Goal: Contribute content: Contribute content

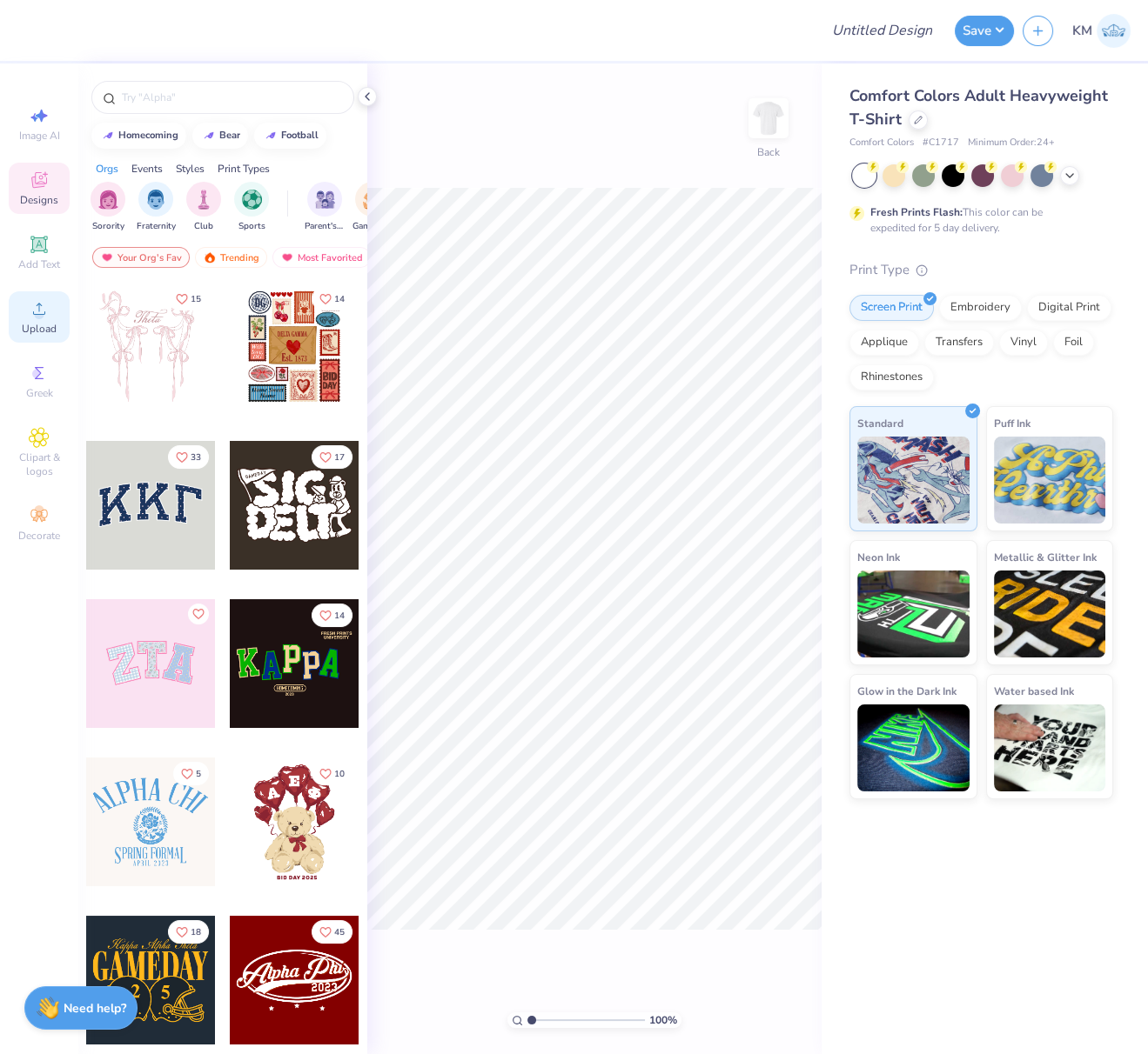
click at [37, 313] on circle at bounding box center [38, 314] width 10 height 10
click at [39, 379] on circle at bounding box center [36, 373] width 10 height 10
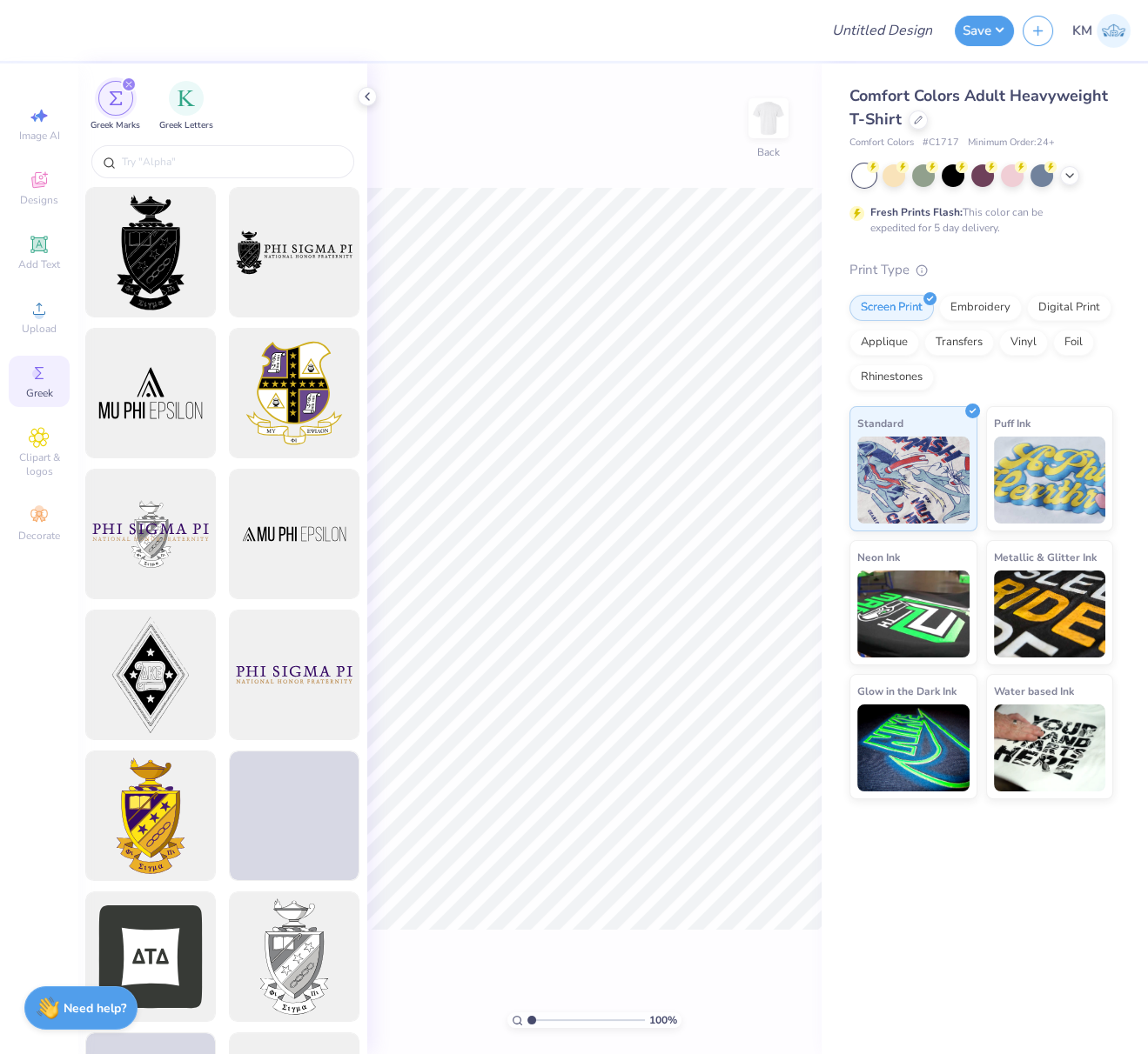
click at [370, 94] on icon at bounding box center [367, 96] width 14 height 14
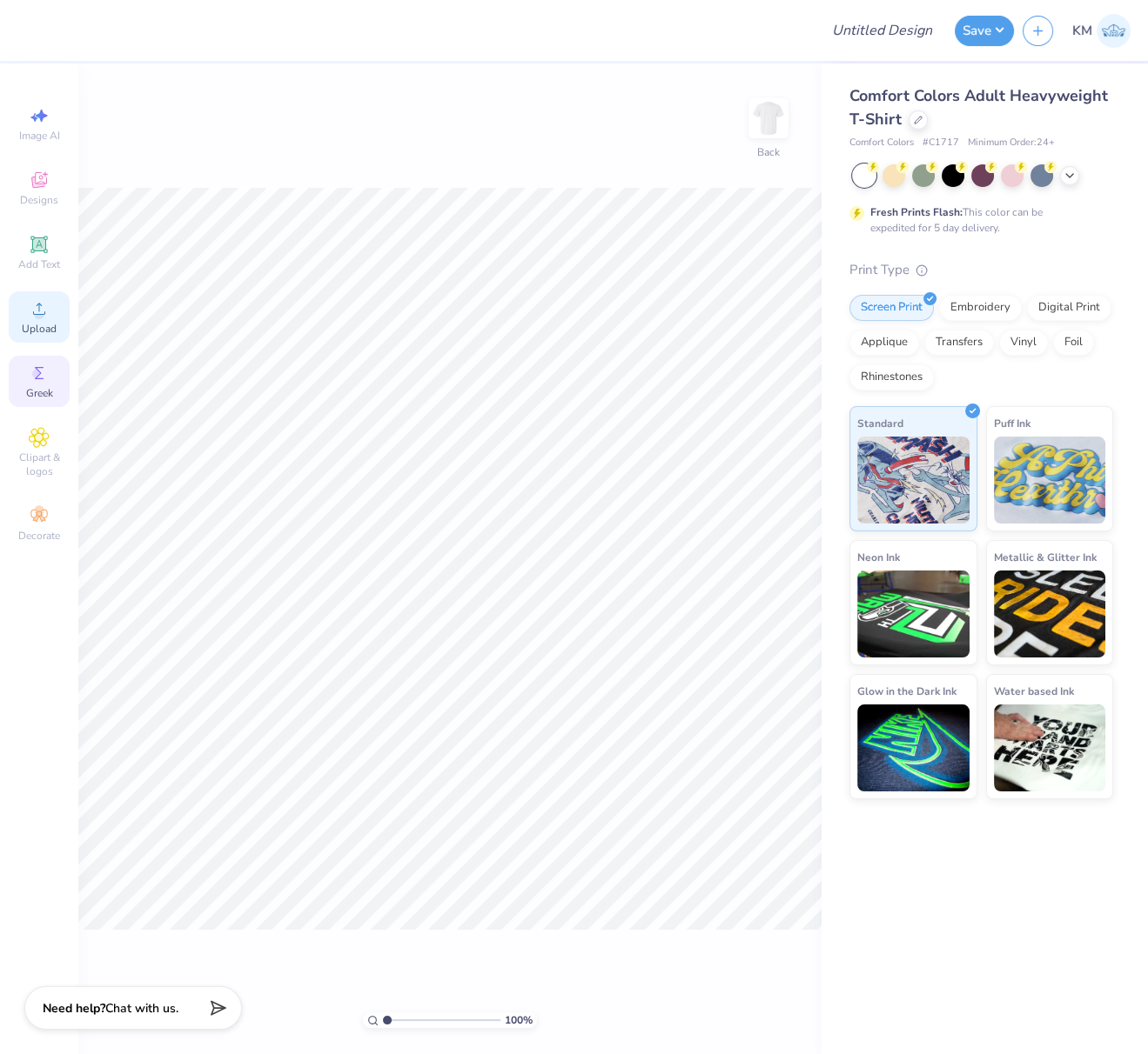
click at [33, 318] on icon at bounding box center [40, 309] width 21 height 21
click at [31, 312] on icon at bounding box center [40, 309] width 21 height 21
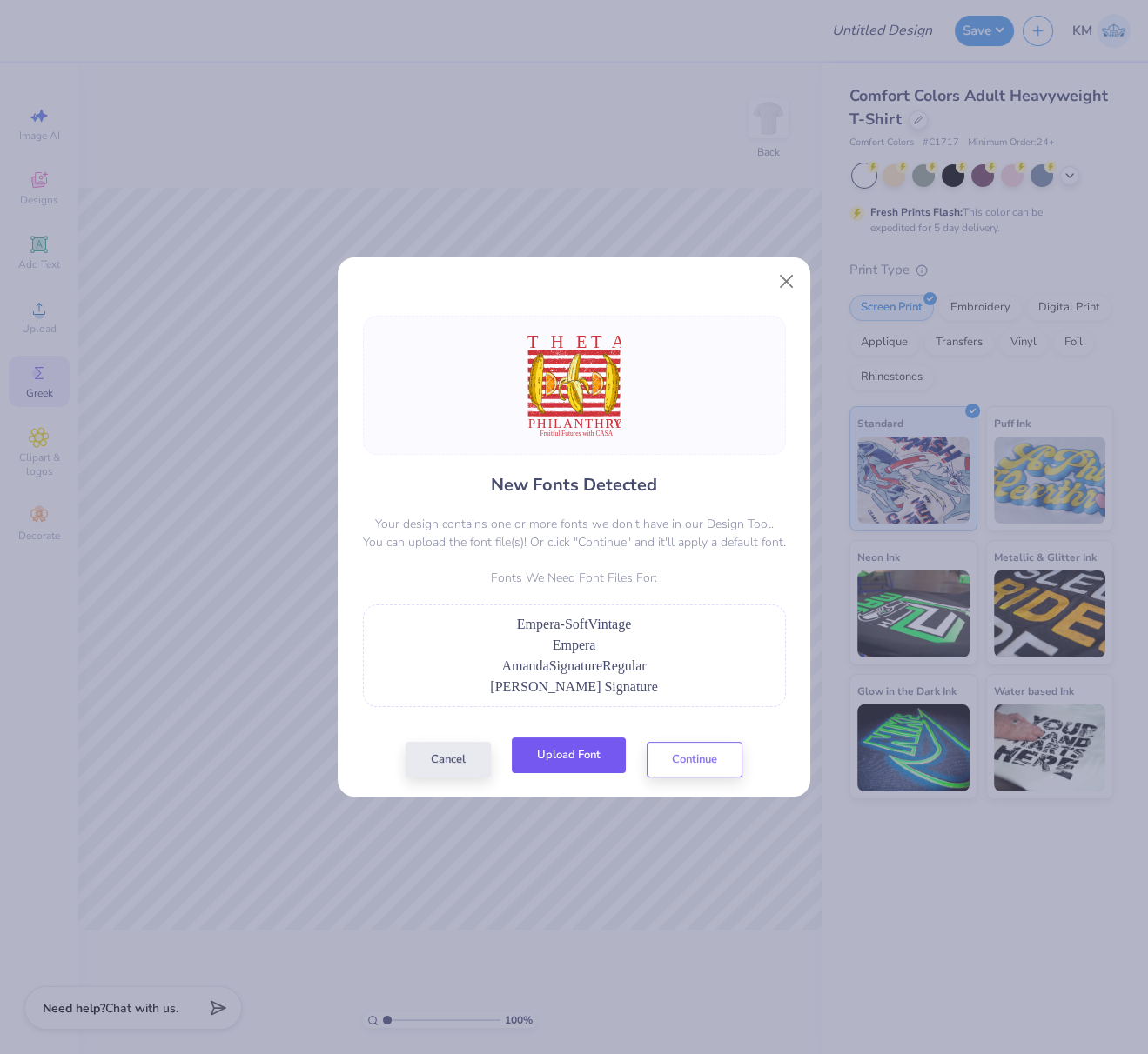
click at [594, 749] on button "Upload Font" at bounding box center [568, 755] width 114 height 35
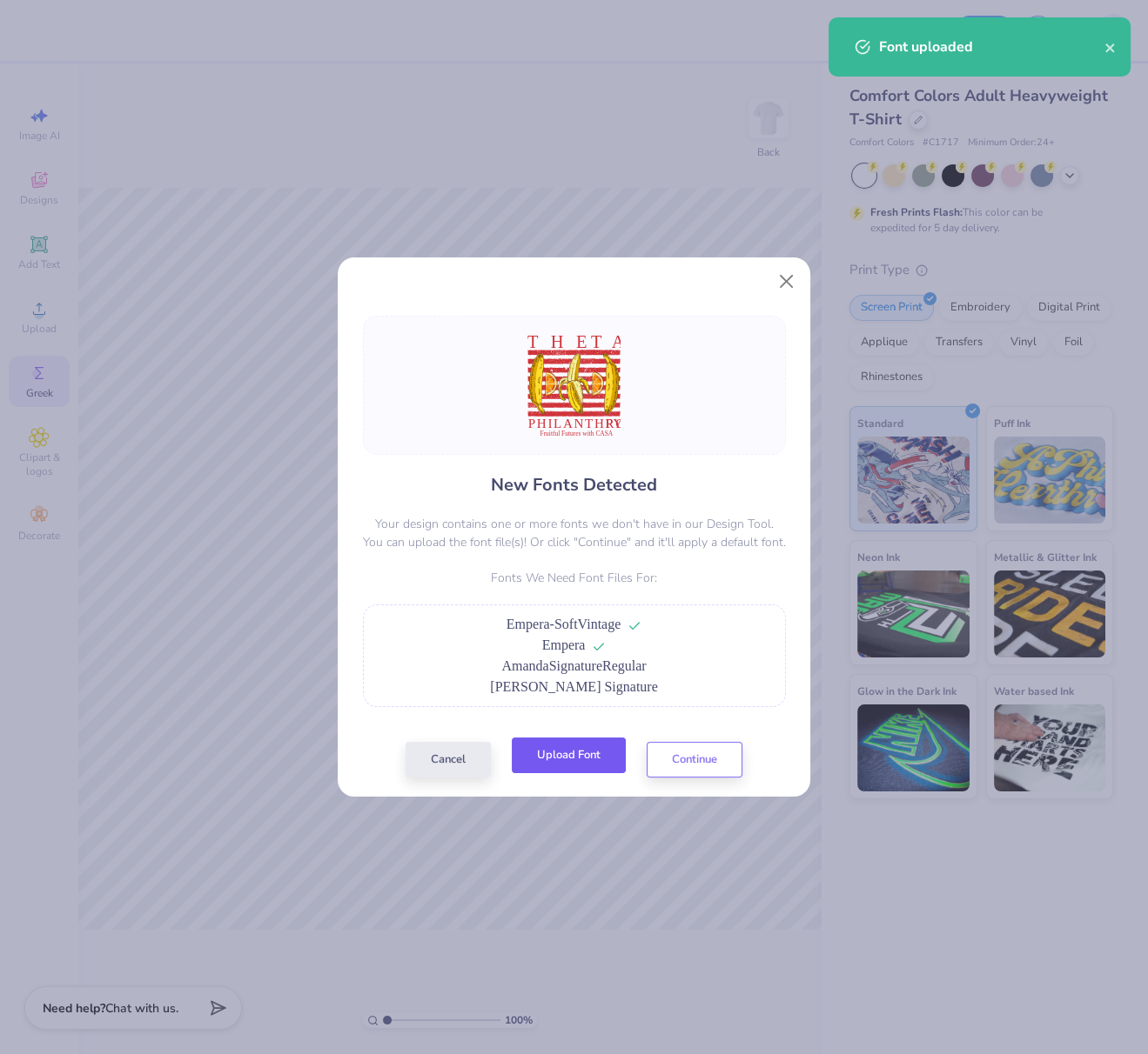
click at [591, 762] on button "Upload Font" at bounding box center [568, 755] width 114 height 35
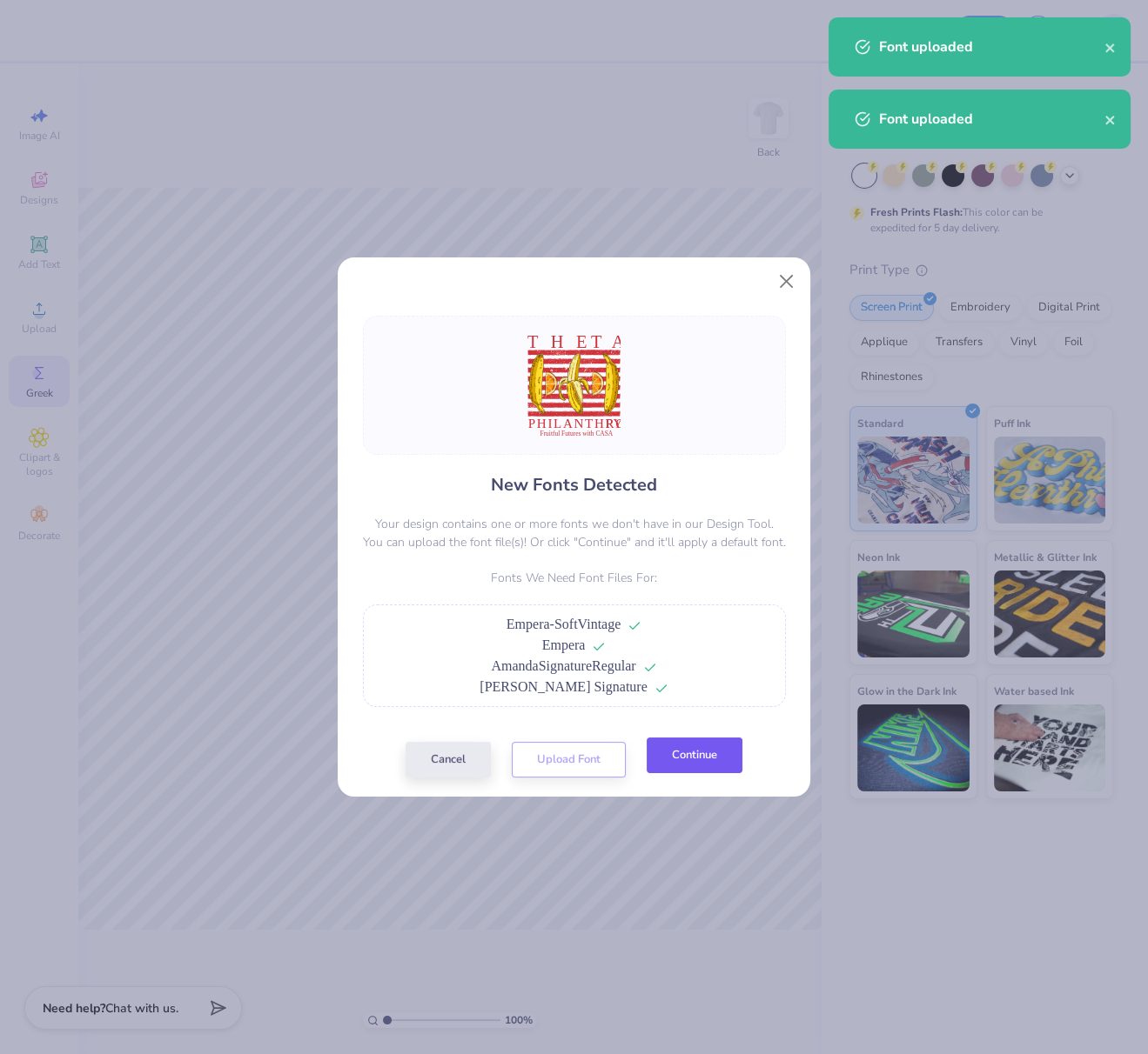
click at [697, 757] on button "Continue" at bounding box center [694, 755] width 95 height 35
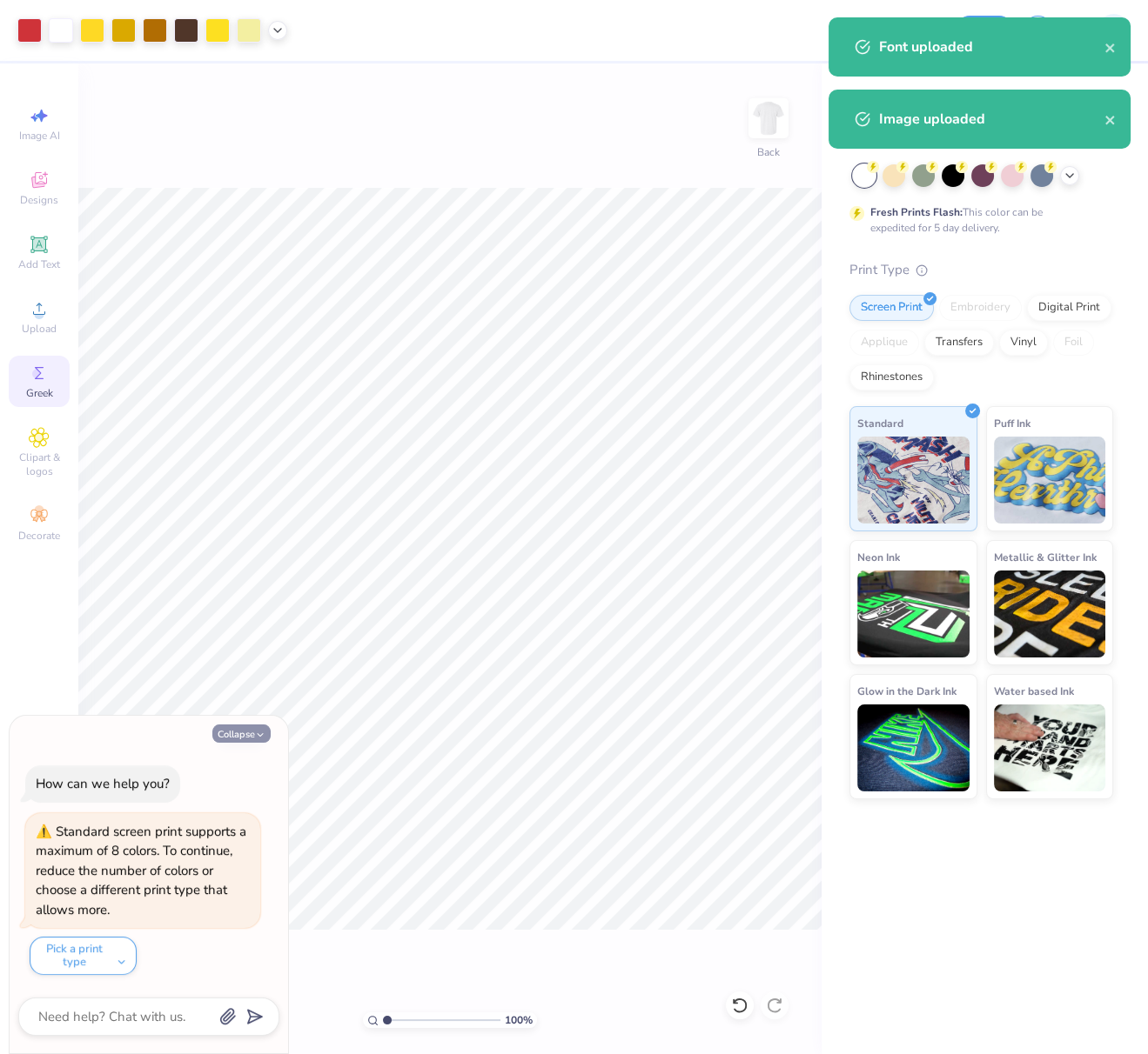
click at [247, 735] on button "Collapse" at bounding box center [241, 734] width 58 height 19
type textarea "x"
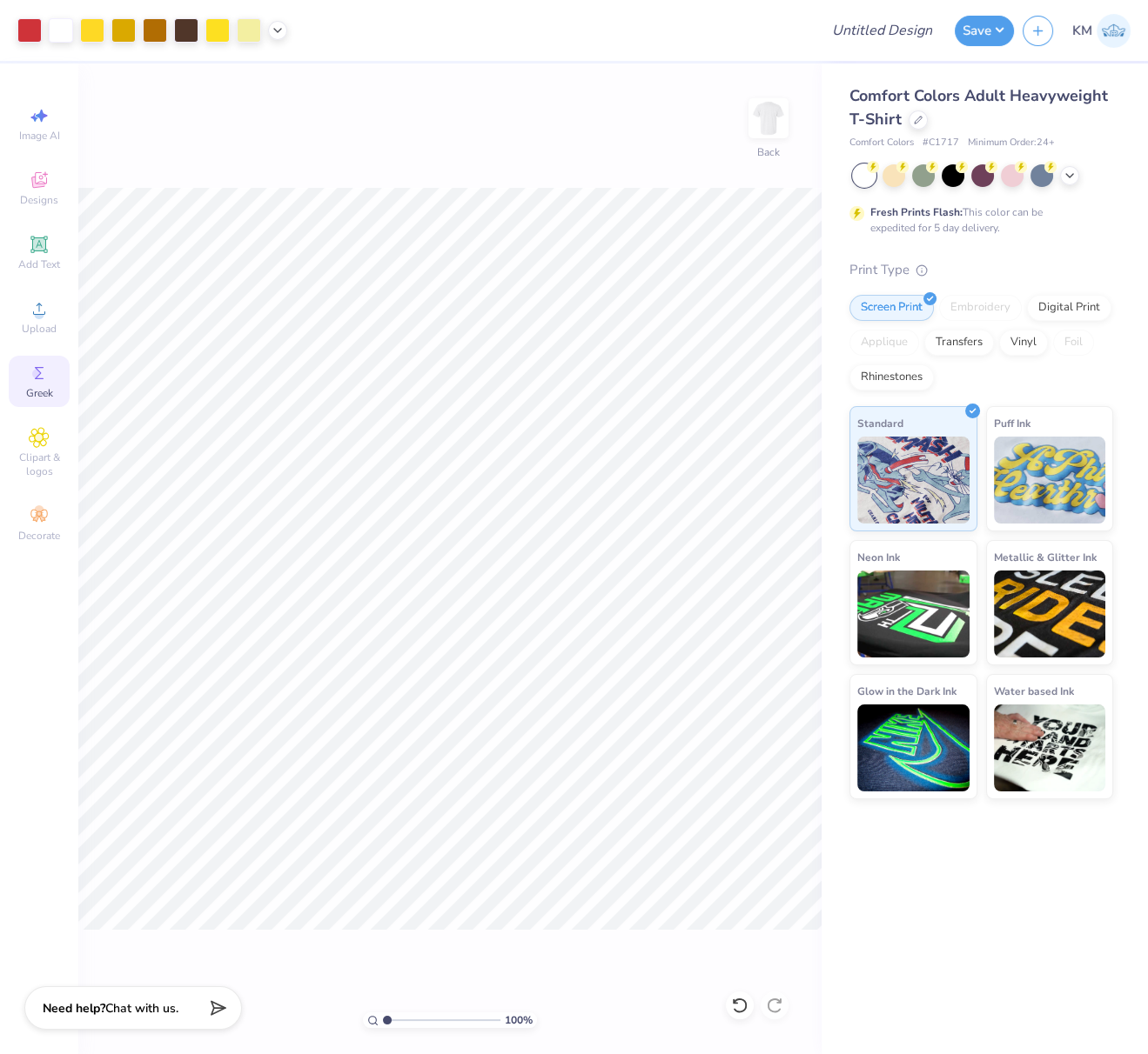
drag, startPoint x: 274, startPoint y: 29, endPoint x: 269, endPoint y: 38, distance: 10.3
click at [273, 30] on icon at bounding box center [277, 31] width 14 height 14
click at [87, 30] on div at bounding box center [93, 29] width 25 height 25
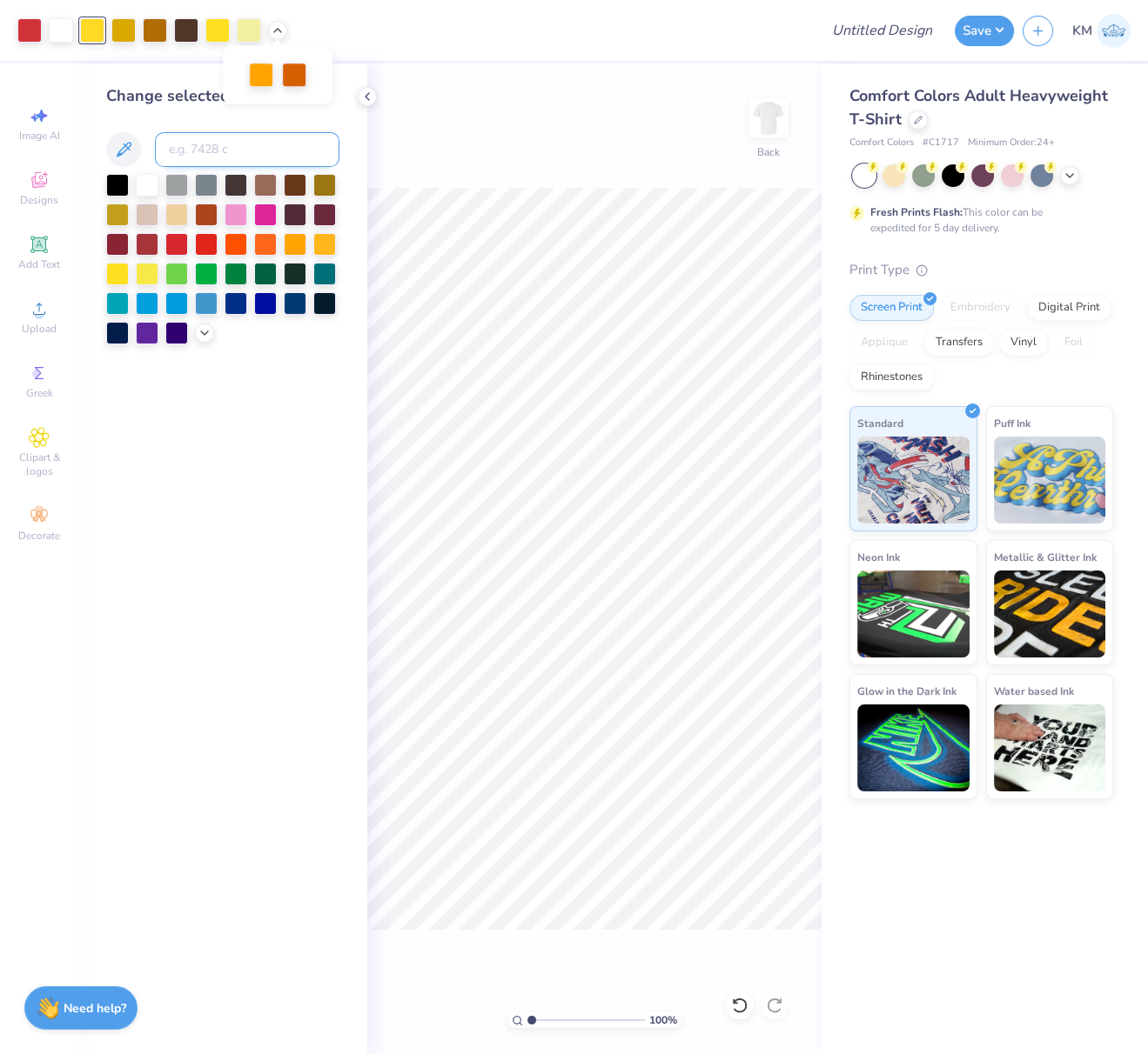
click at [199, 149] on input at bounding box center [246, 149] width 185 height 34
type input "107"
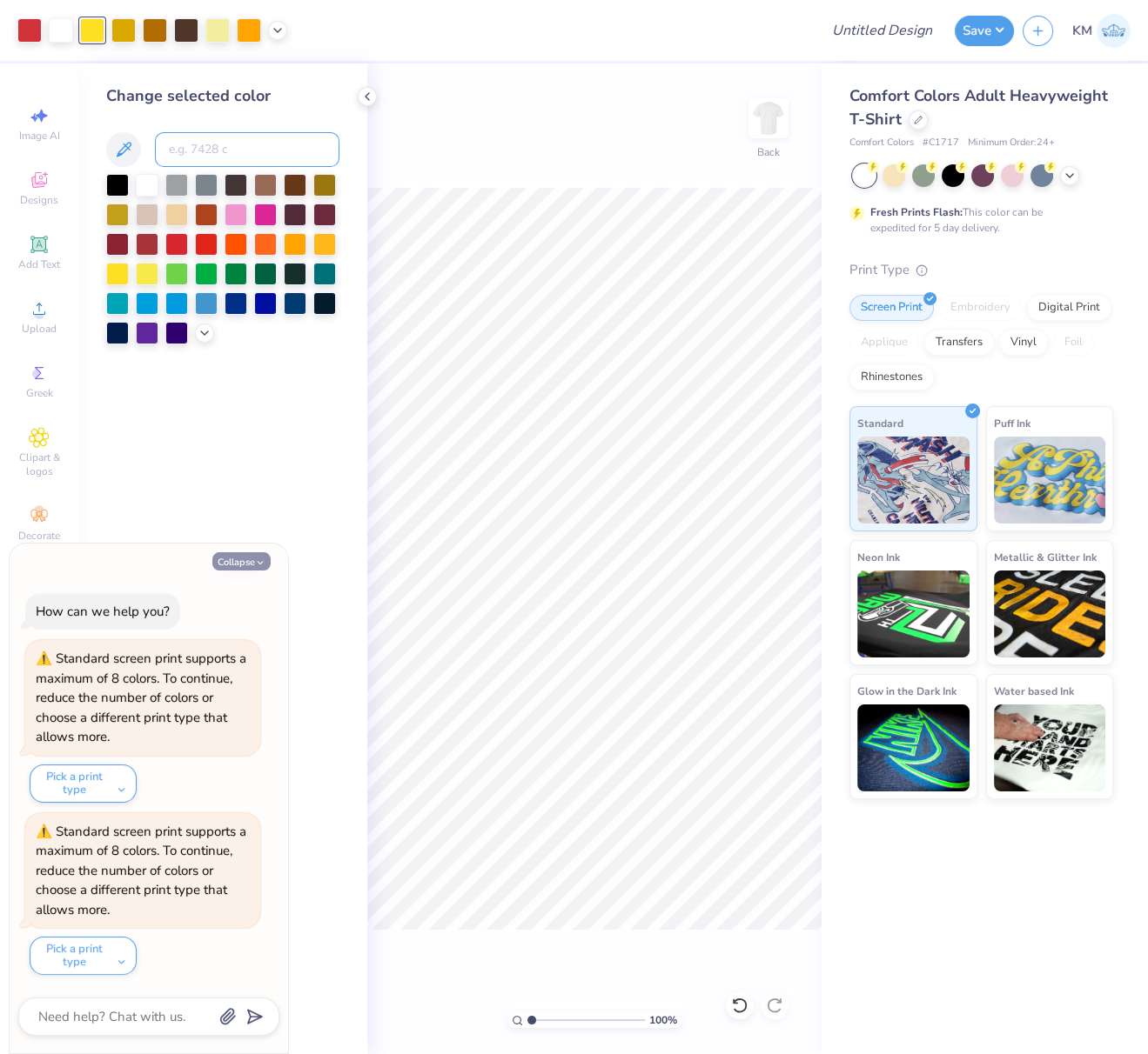
click at [243, 566] on button "Collapse" at bounding box center [241, 561] width 58 height 19
type textarea "x"
click at [243, 566] on button "Collapse" at bounding box center [241, 561] width 58 height 19
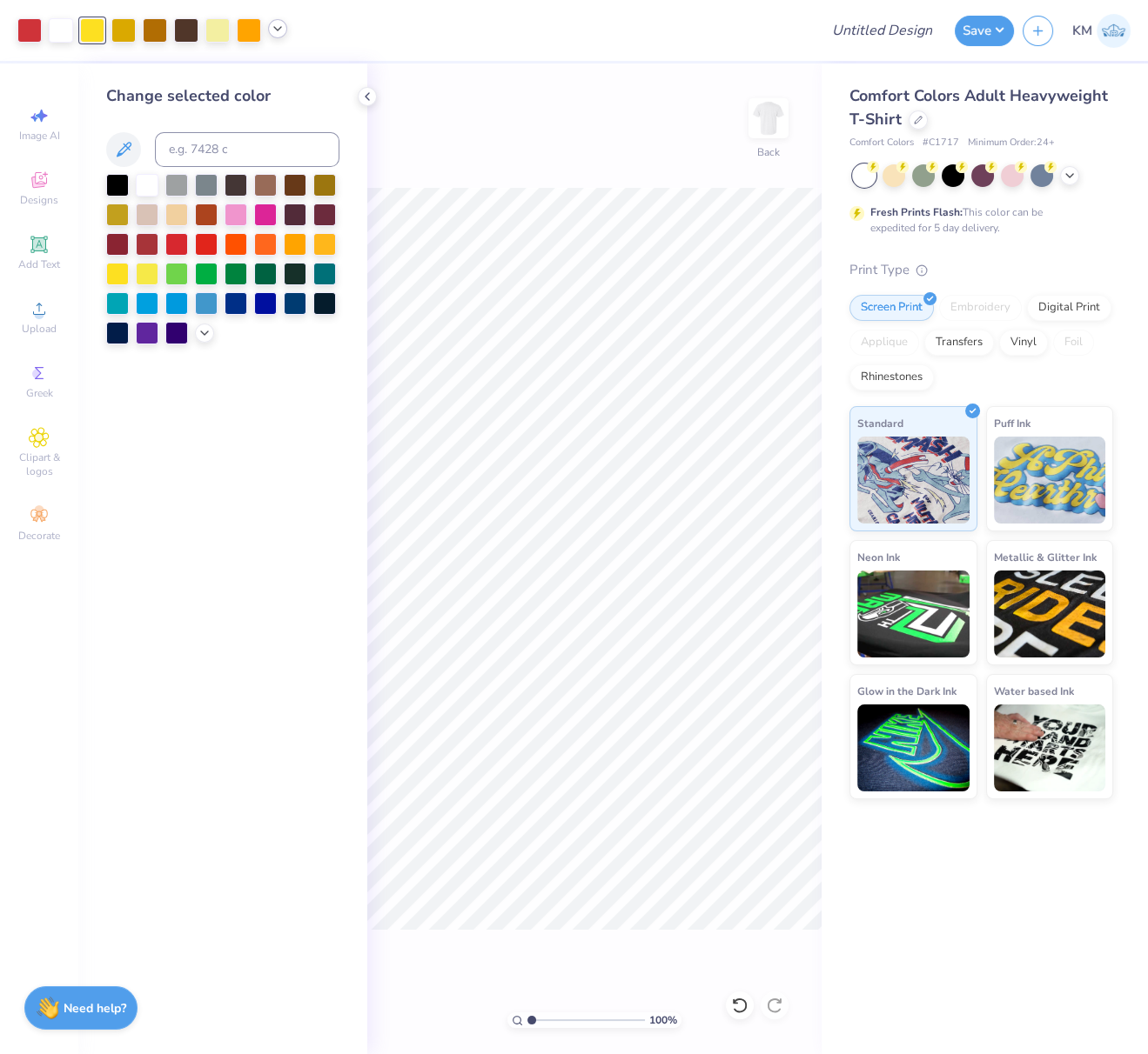
click at [279, 26] on icon at bounding box center [277, 29] width 14 height 14
click at [278, 70] on div at bounding box center [277, 73] width 25 height 25
click at [199, 148] on input at bounding box center [246, 149] width 185 height 34
type input "1797"
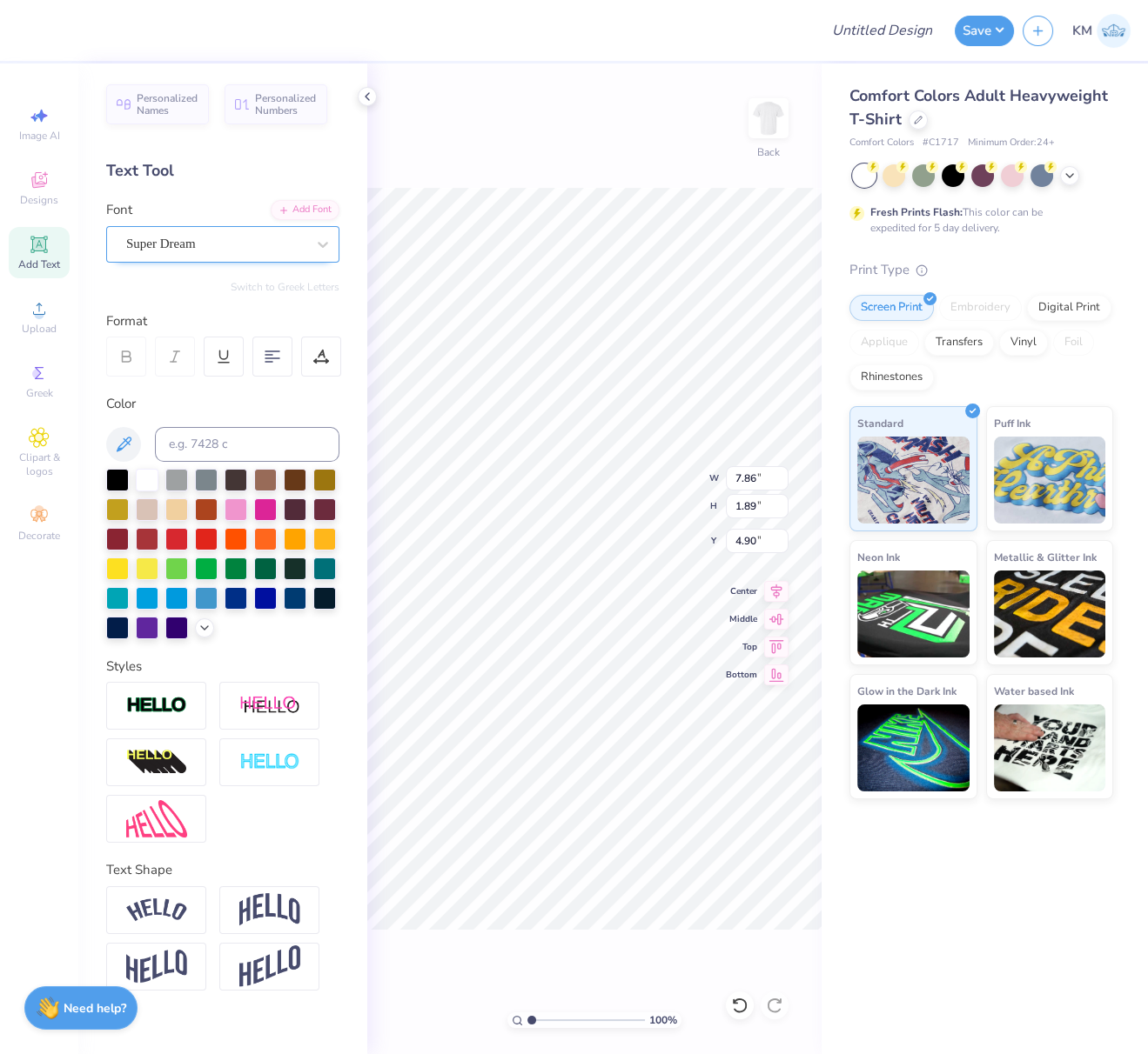
click at [208, 244] on div "Super Dream" at bounding box center [215, 244] width 183 height 27
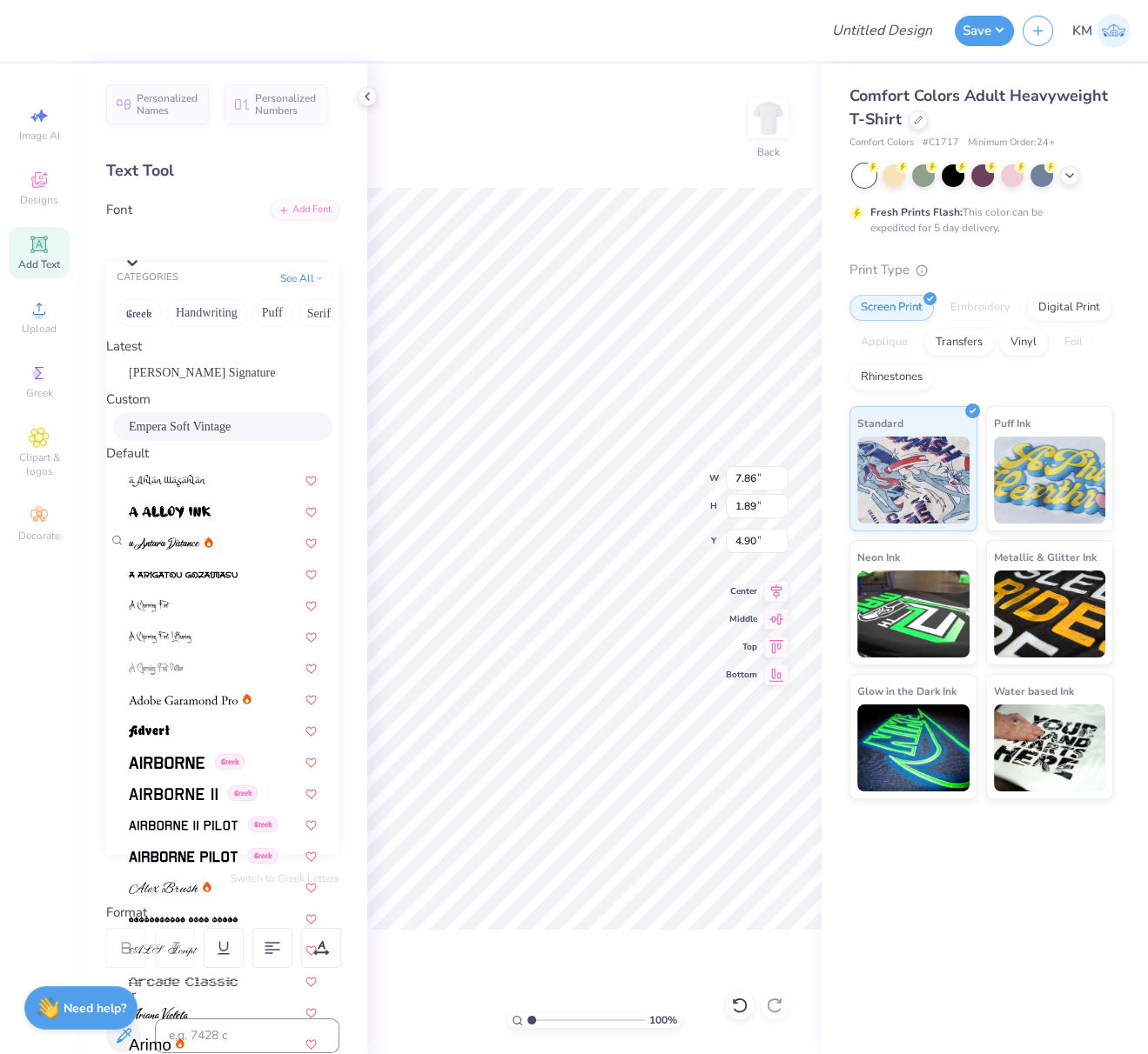
click at [194, 436] on span "Empera Soft Vintage" at bounding box center [179, 426] width 102 height 19
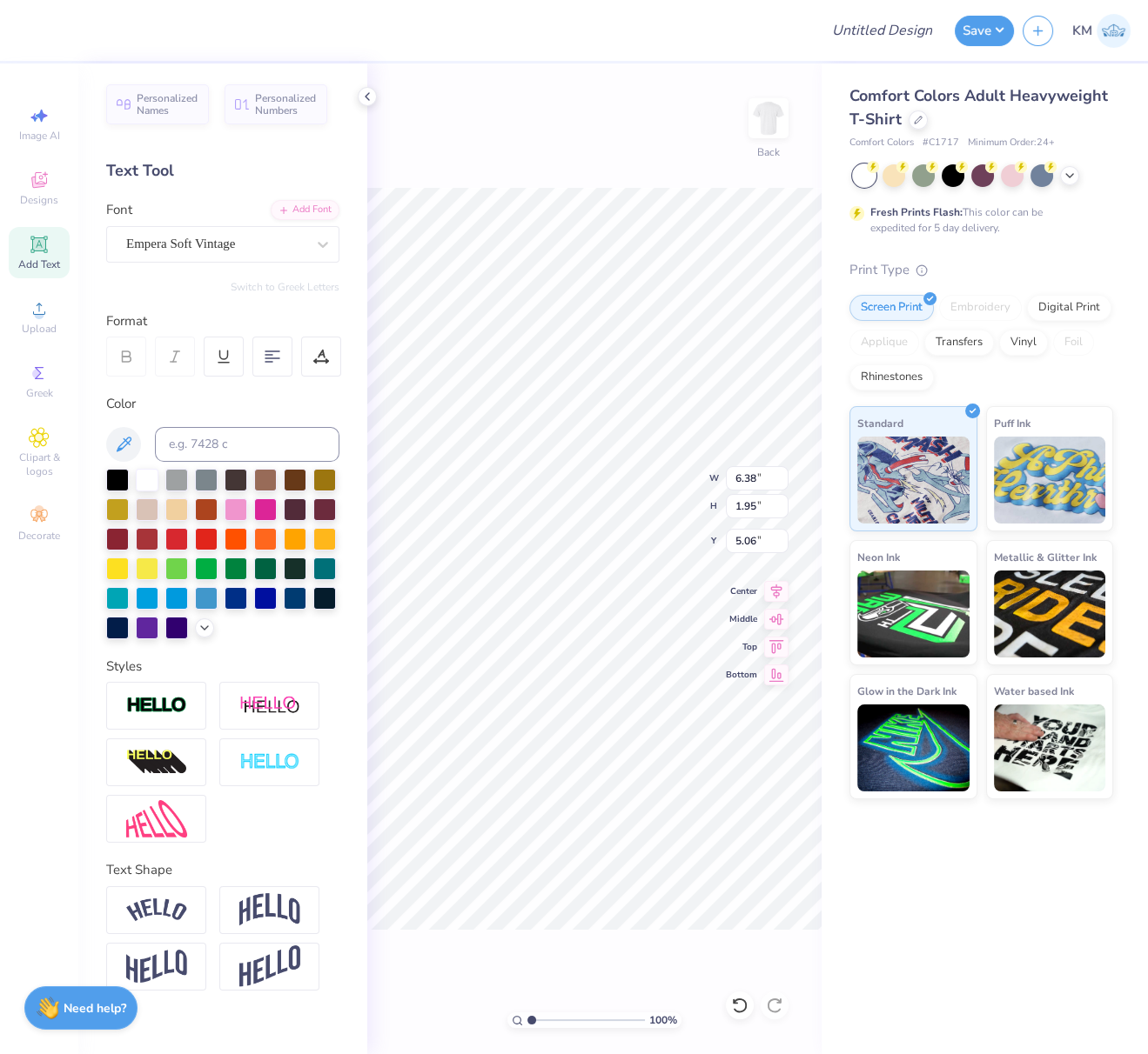
type input "6.38"
type input "1.95"
type input "5.06"
click at [316, 354] on icon at bounding box center [321, 357] width 16 height 16
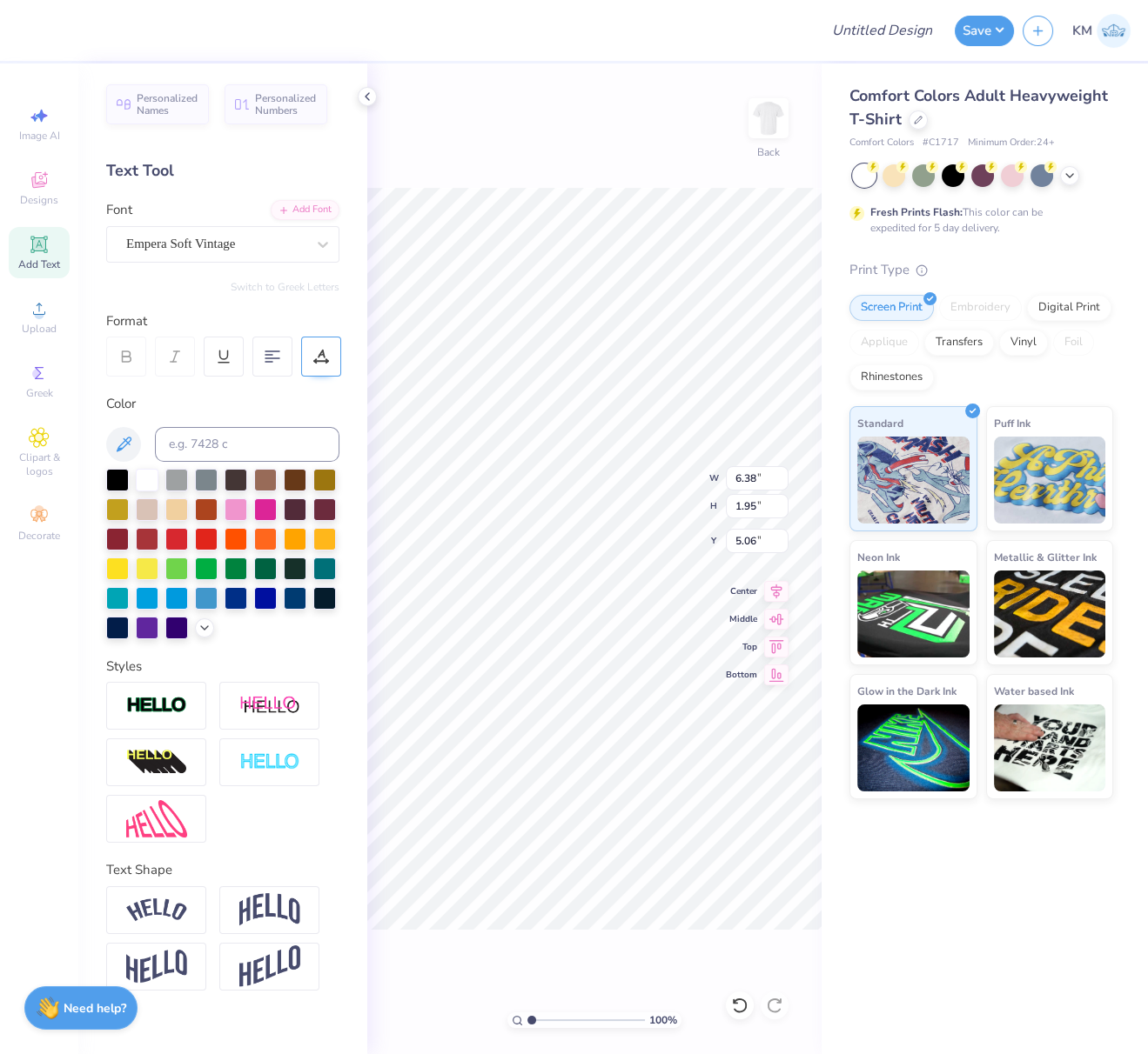
click at [325, 353] on icon at bounding box center [321, 357] width 16 height 16
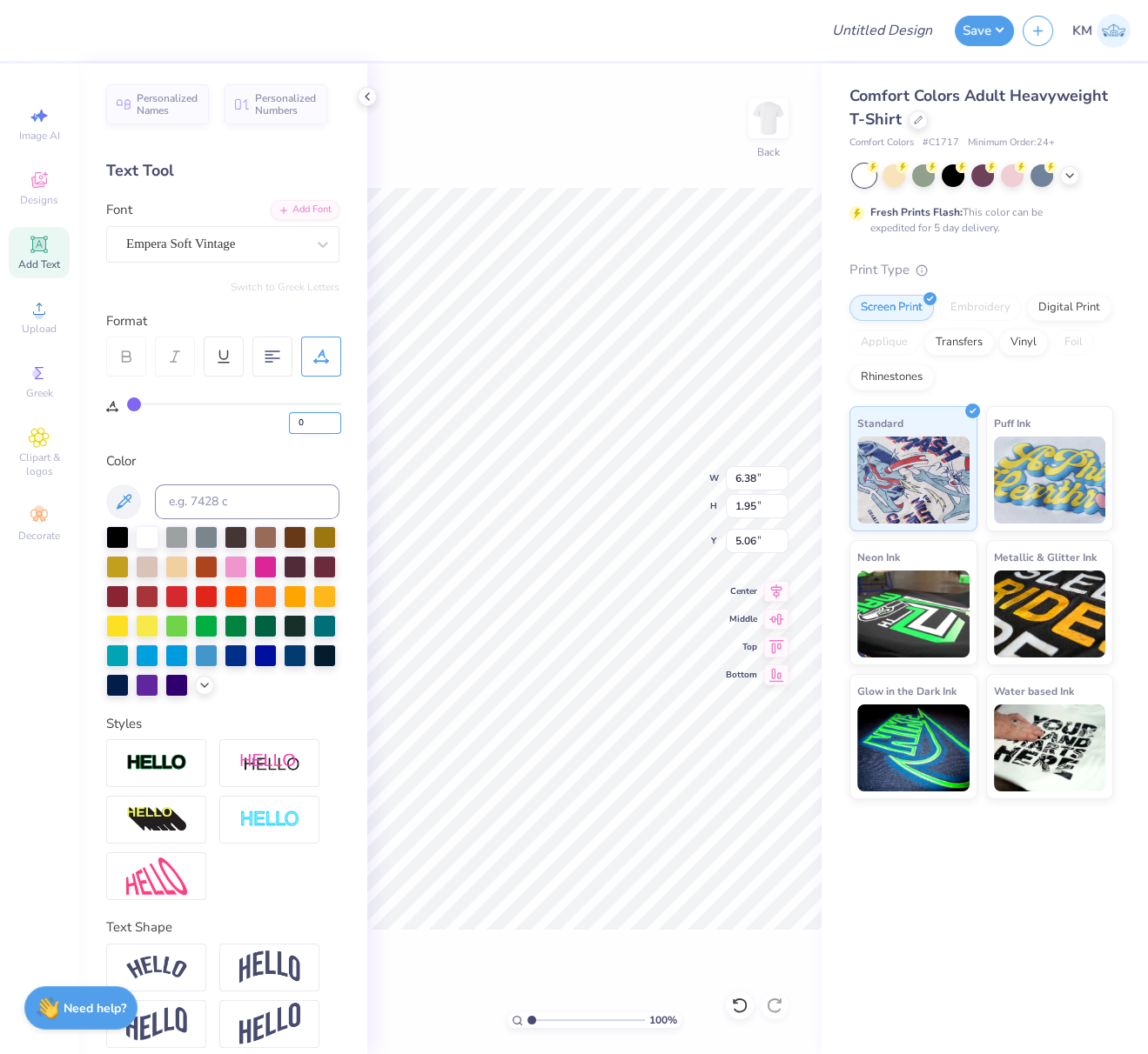
click at [293, 416] on input "0" at bounding box center [314, 423] width 52 height 22
type input "70"
type input "13.84"
type input "0"
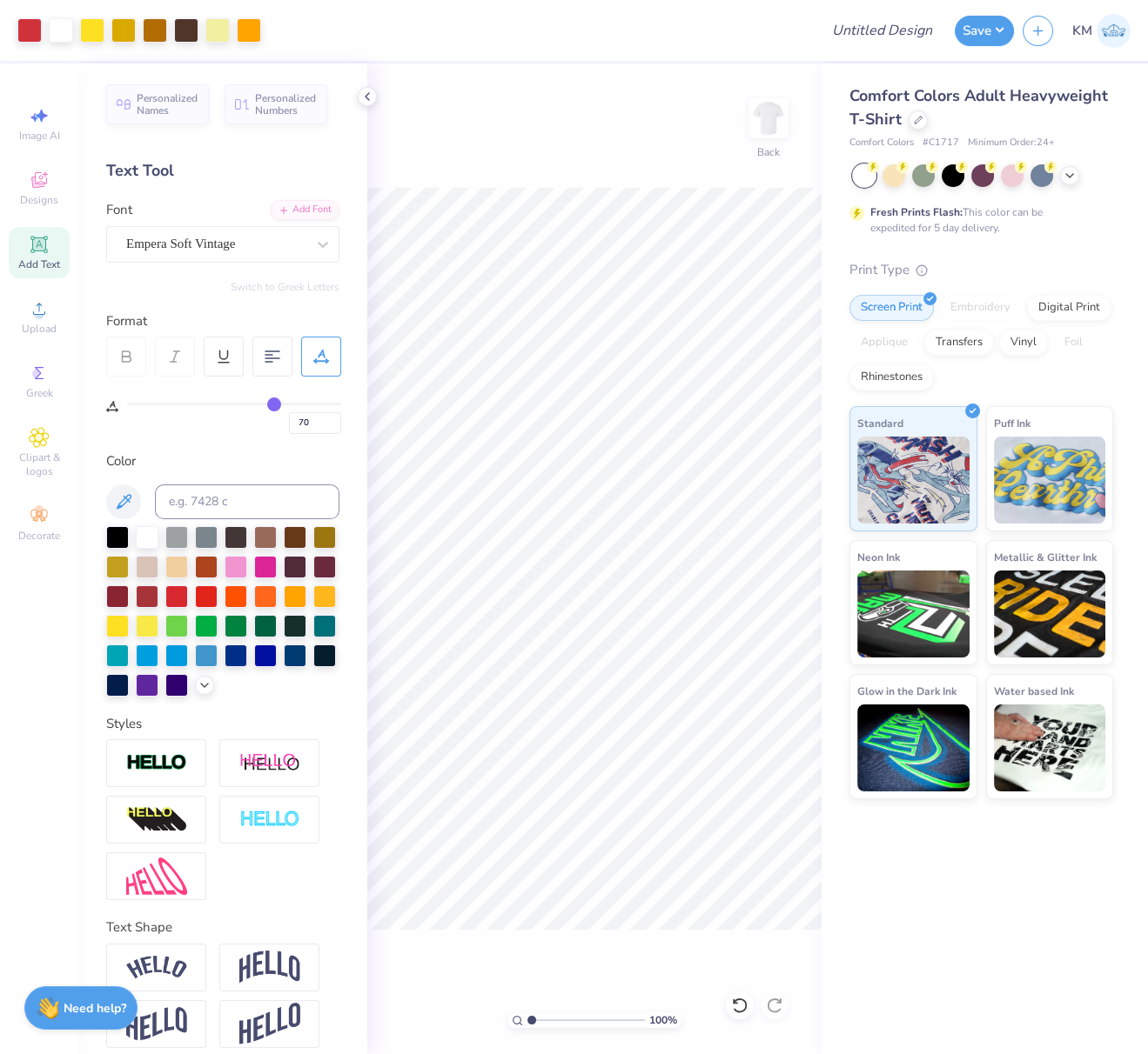
type input "0"
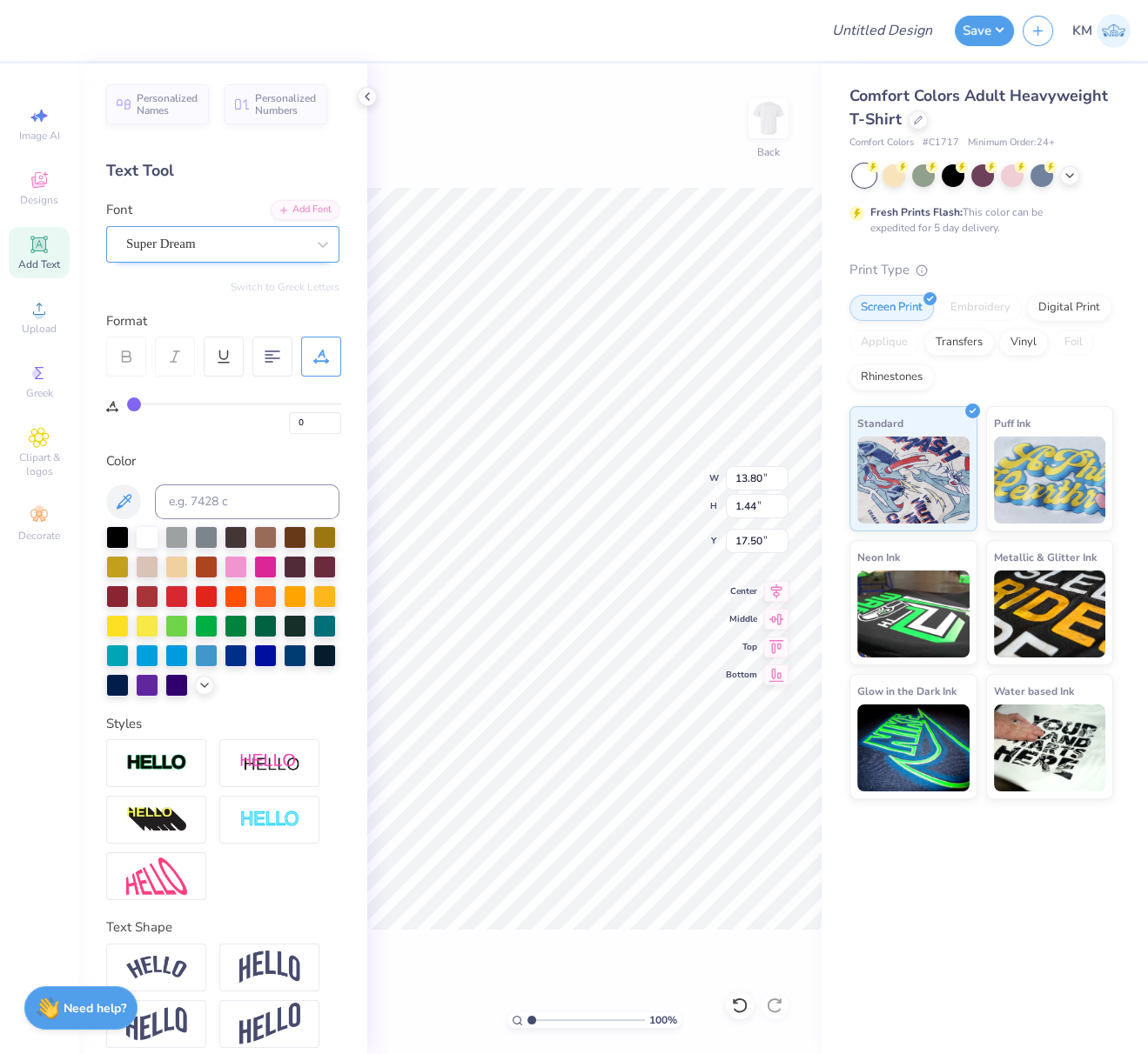
click at [203, 249] on div "Super Dream" at bounding box center [215, 244] width 183 height 27
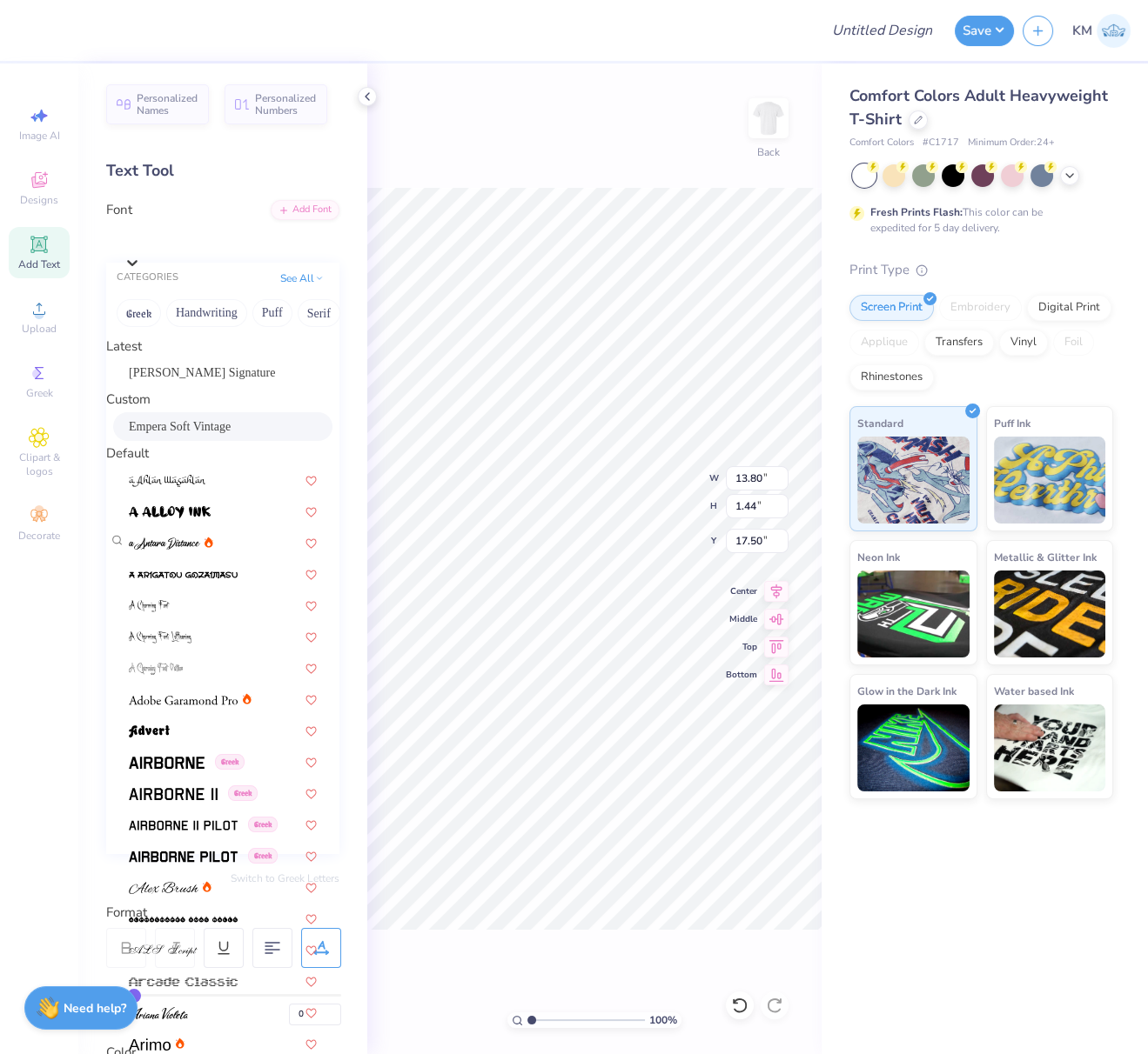
click at [173, 436] on span "Empera Soft Vintage" at bounding box center [179, 426] width 102 height 19
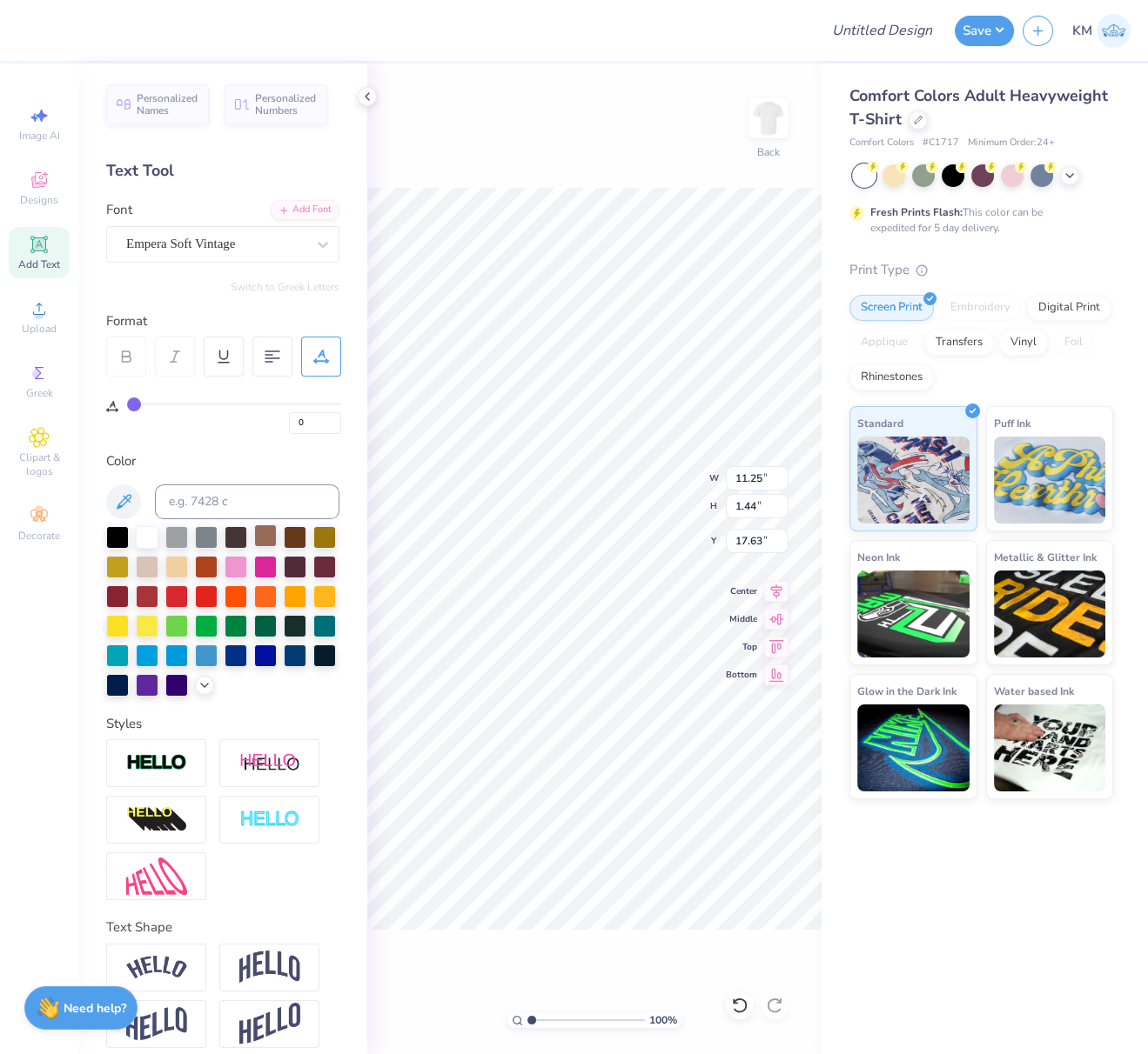
type input "11.25"
type input "17.63"
click at [320, 361] on icon at bounding box center [321, 361] width 13 height 0
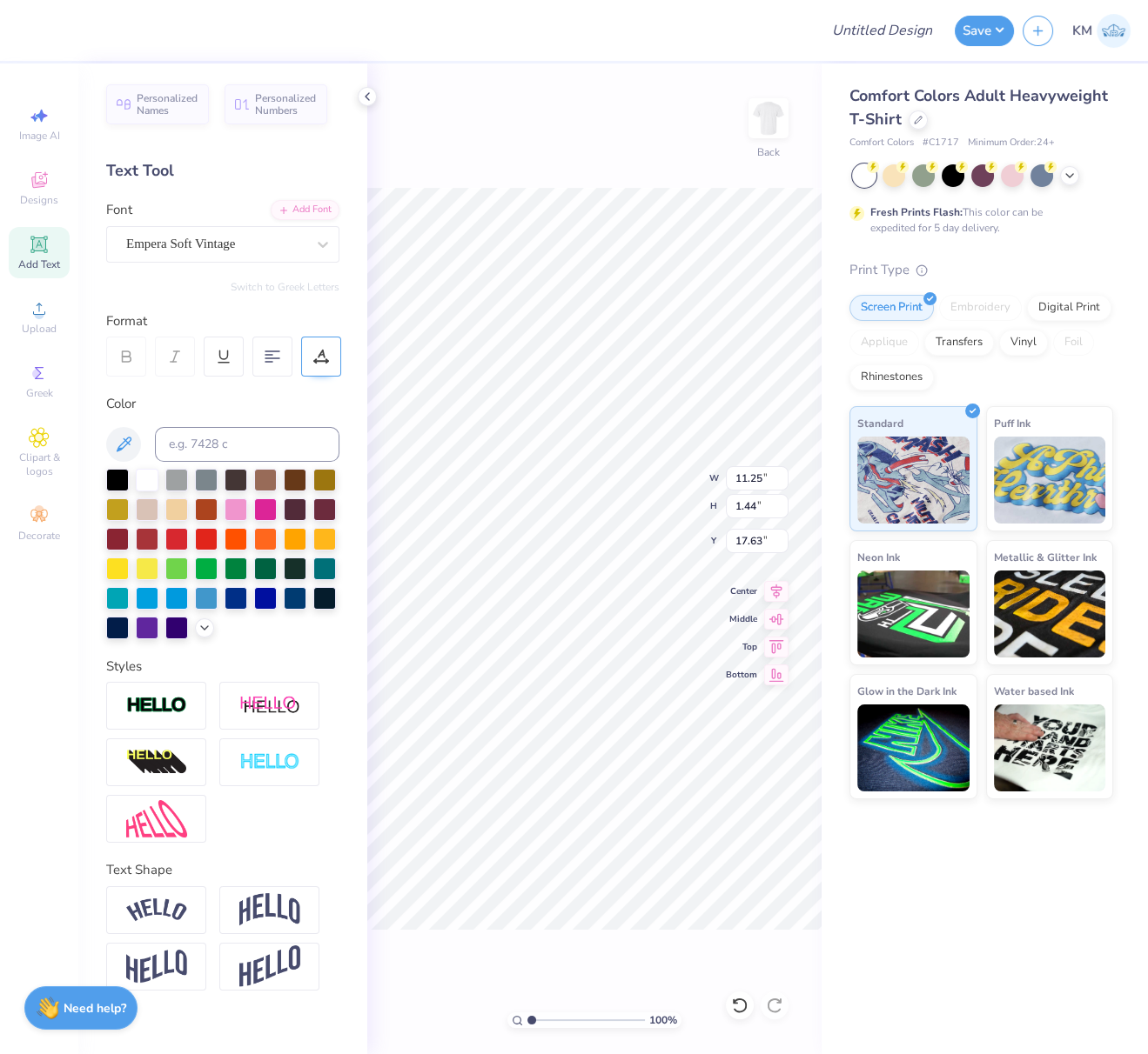
click at [321, 359] on icon at bounding box center [321, 357] width 16 height 16
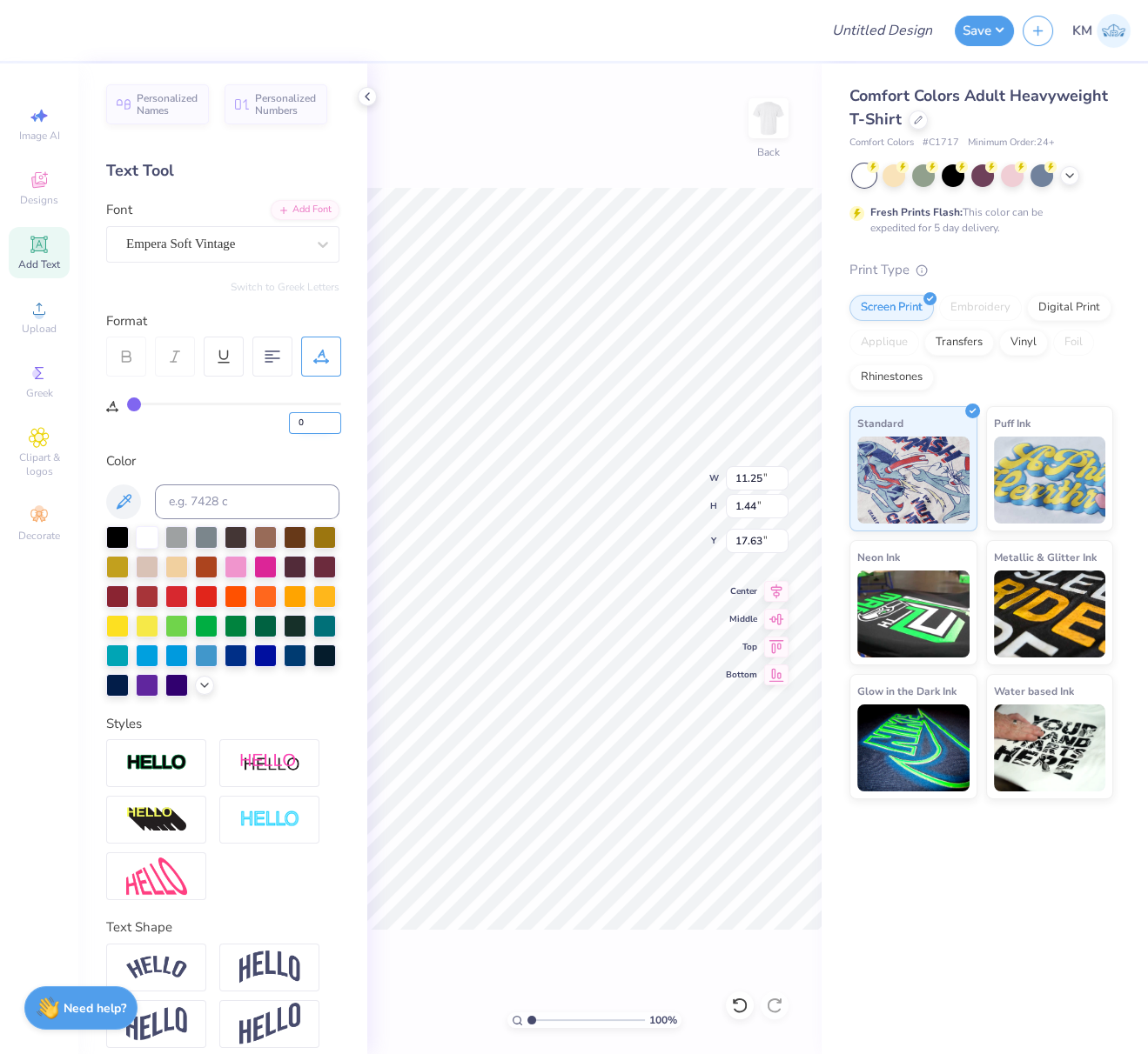
drag, startPoint x: 305, startPoint y: 421, endPoint x: 290, endPoint y: 421, distance: 15.0
click at [290, 419] on input "0" at bounding box center [314, 423] width 52 height 22
type input "11"
type input "0"
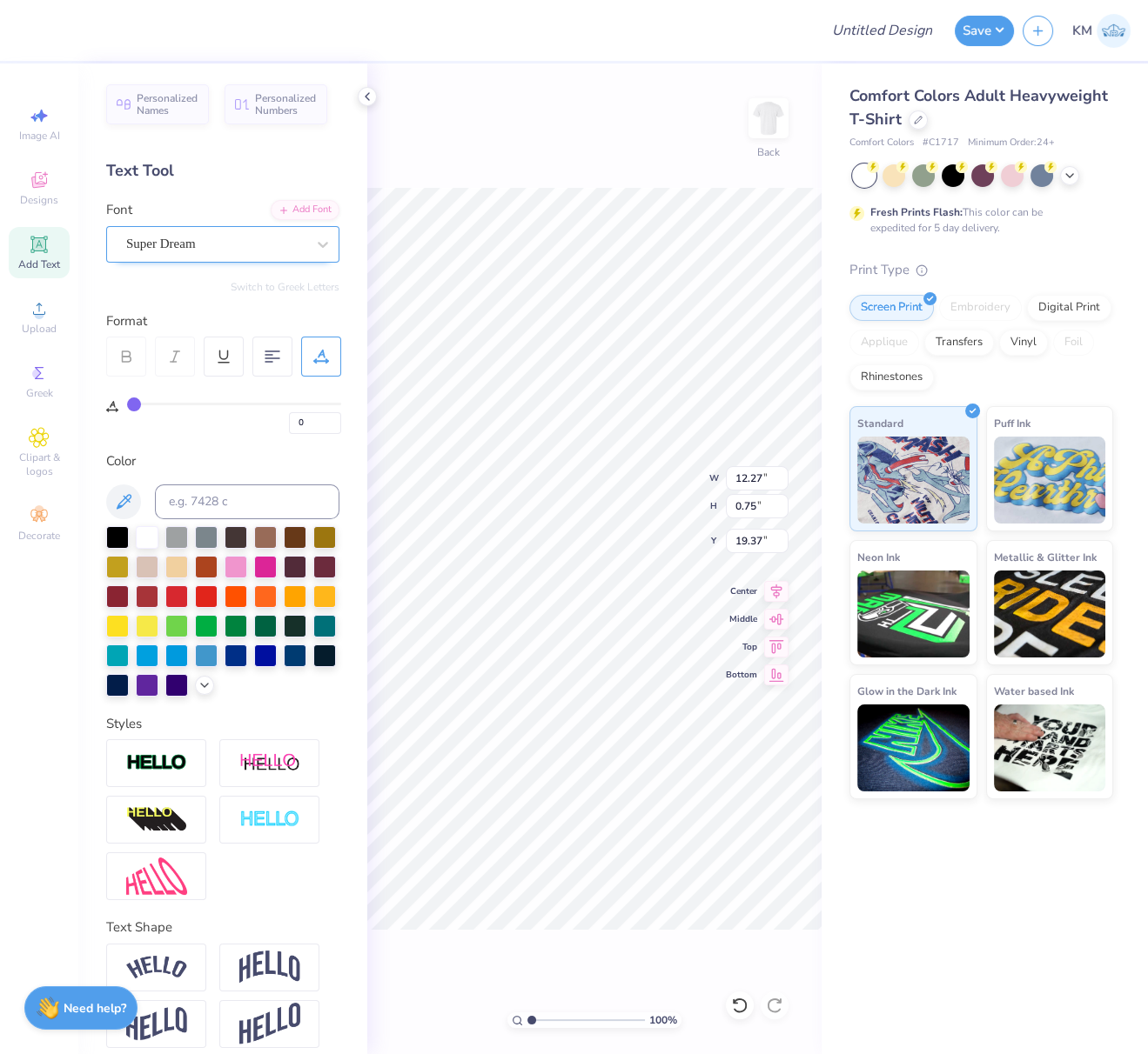
click at [223, 249] on div "Super Dream" at bounding box center [215, 244] width 183 height 27
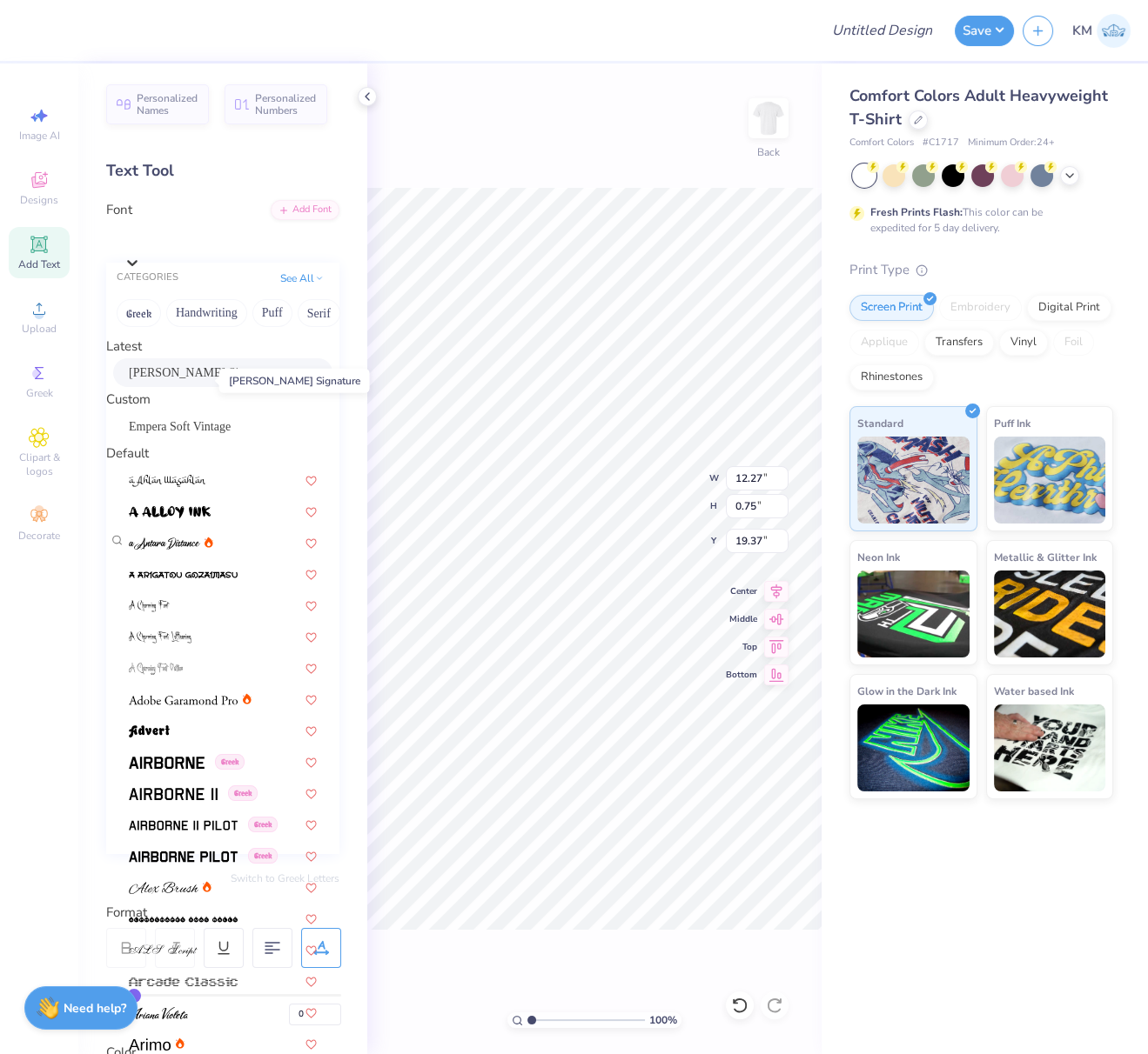
click at [173, 375] on span "[PERSON_NAME] Signature" at bounding box center [202, 373] width 147 height 19
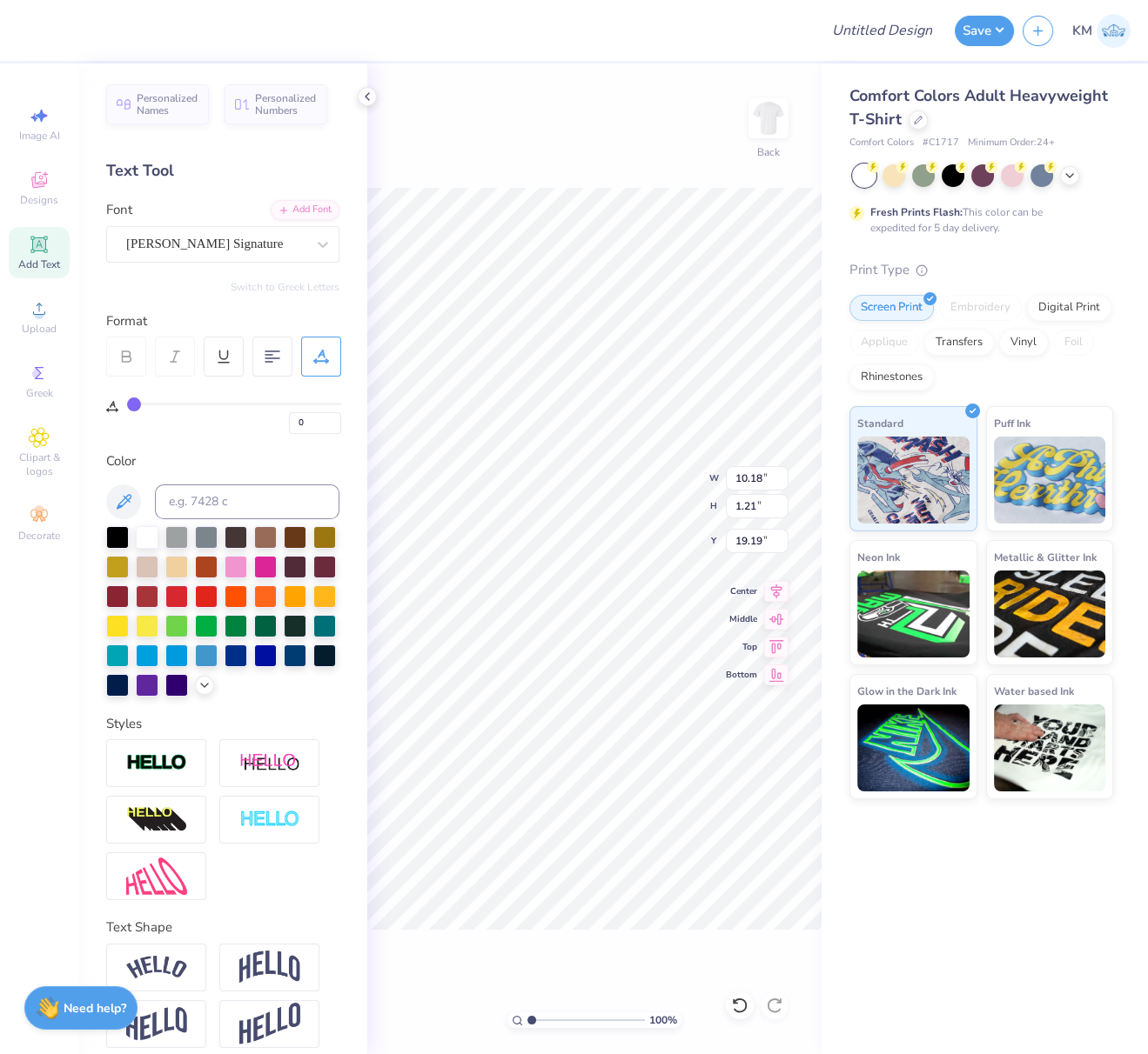
type input "10.18"
type input "1.21"
type input "19.19"
click at [775, 597] on icon at bounding box center [776, 589] width 25 height 21
type input "13.84"
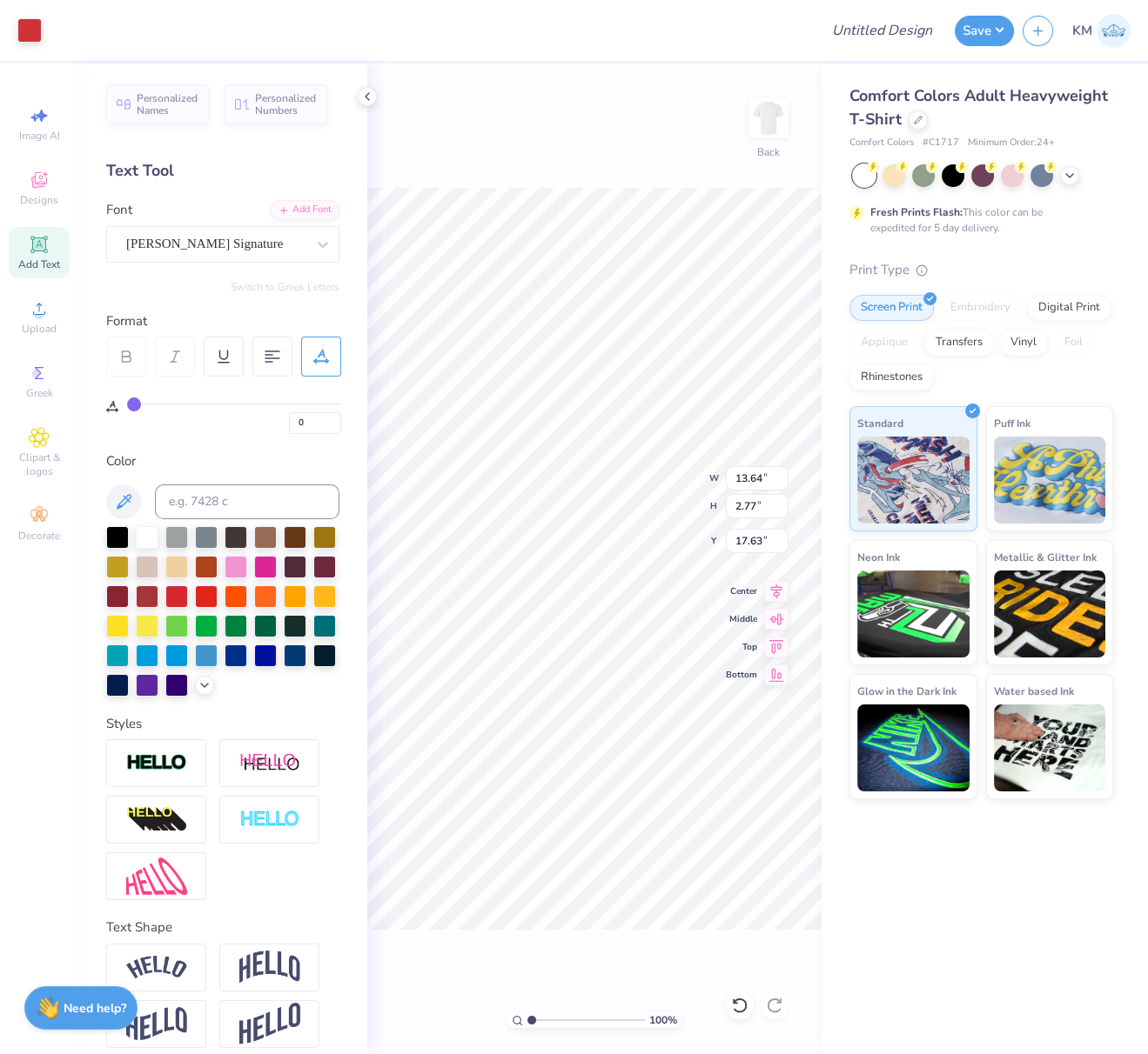
type input "1.95"
type input "5.06"
type input "70"
drag, startPoint x: 735, startPoint y: 479, endPoint x: 771, endPoint y: 480, distance: 36.0
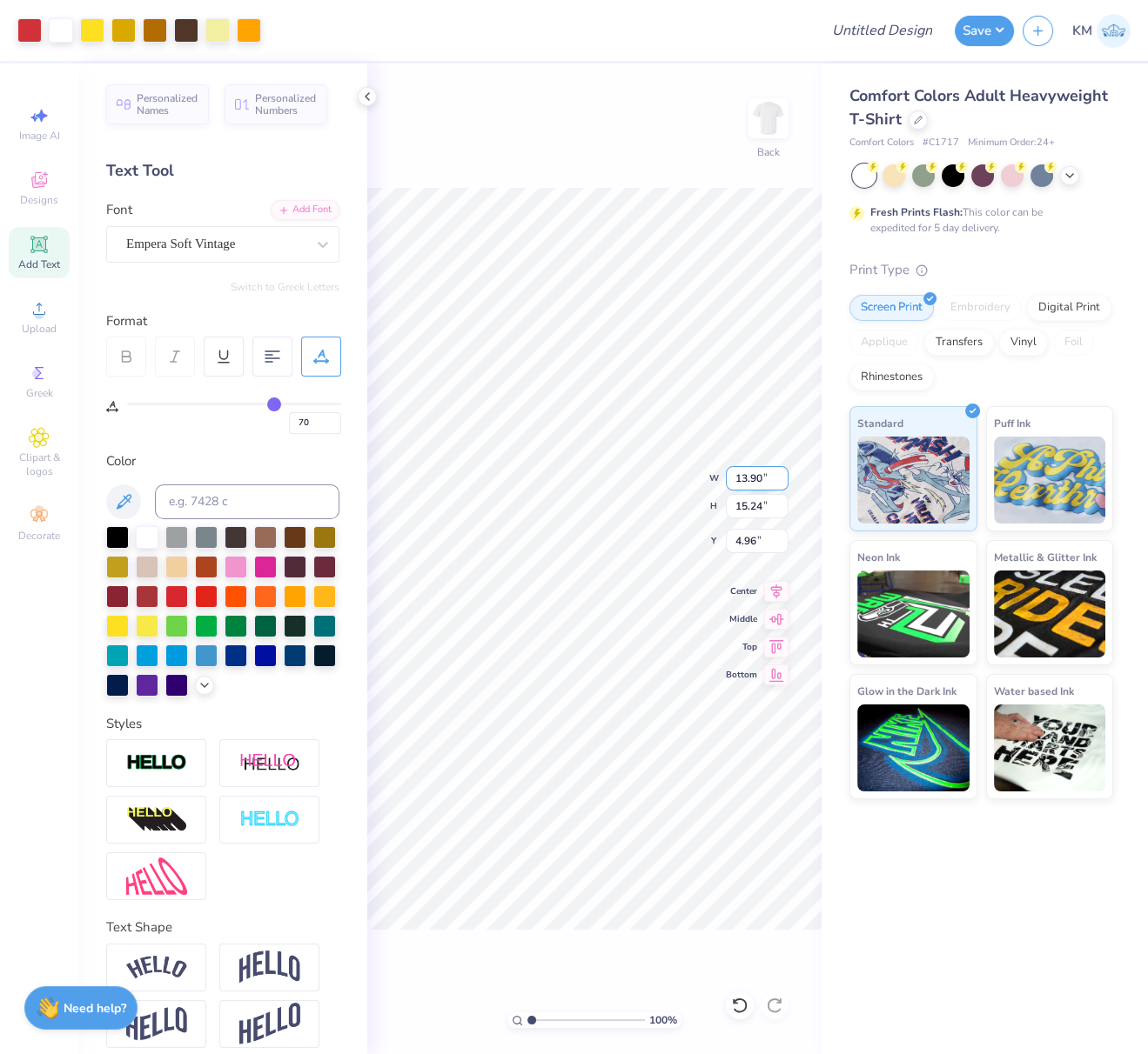
click at [774, 479] on input "13.90" at bounding box center [757, 478] width 63 height 25
type input "10.00"
type input "10.96"
drag, startPoint x: 759, startPoint y: 542, endPoint x: 735, endPoint y: 540, distance: 24.1
click at [736, 537] on input "7.10" at bounding box center [757, 541] width 63 height 25
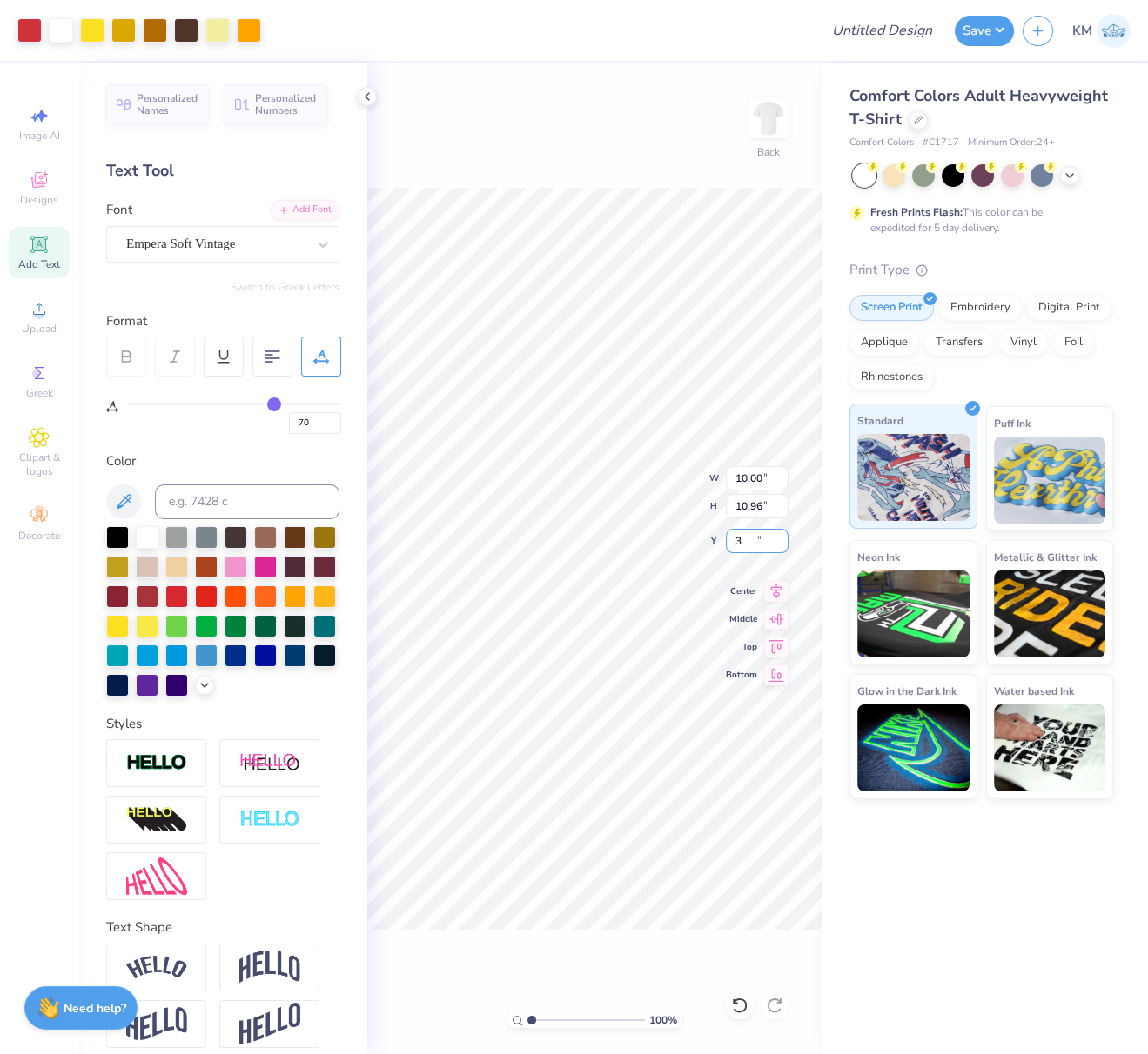
type input "3.00"
click at [780, 592] on icon at bounding box center [776, 589] width 25 height 21
click at [896, 31] on input "Design Title" at bounding box center [903, 30] width 86 height 34
paste input "fedc30"
type input "fedc30"
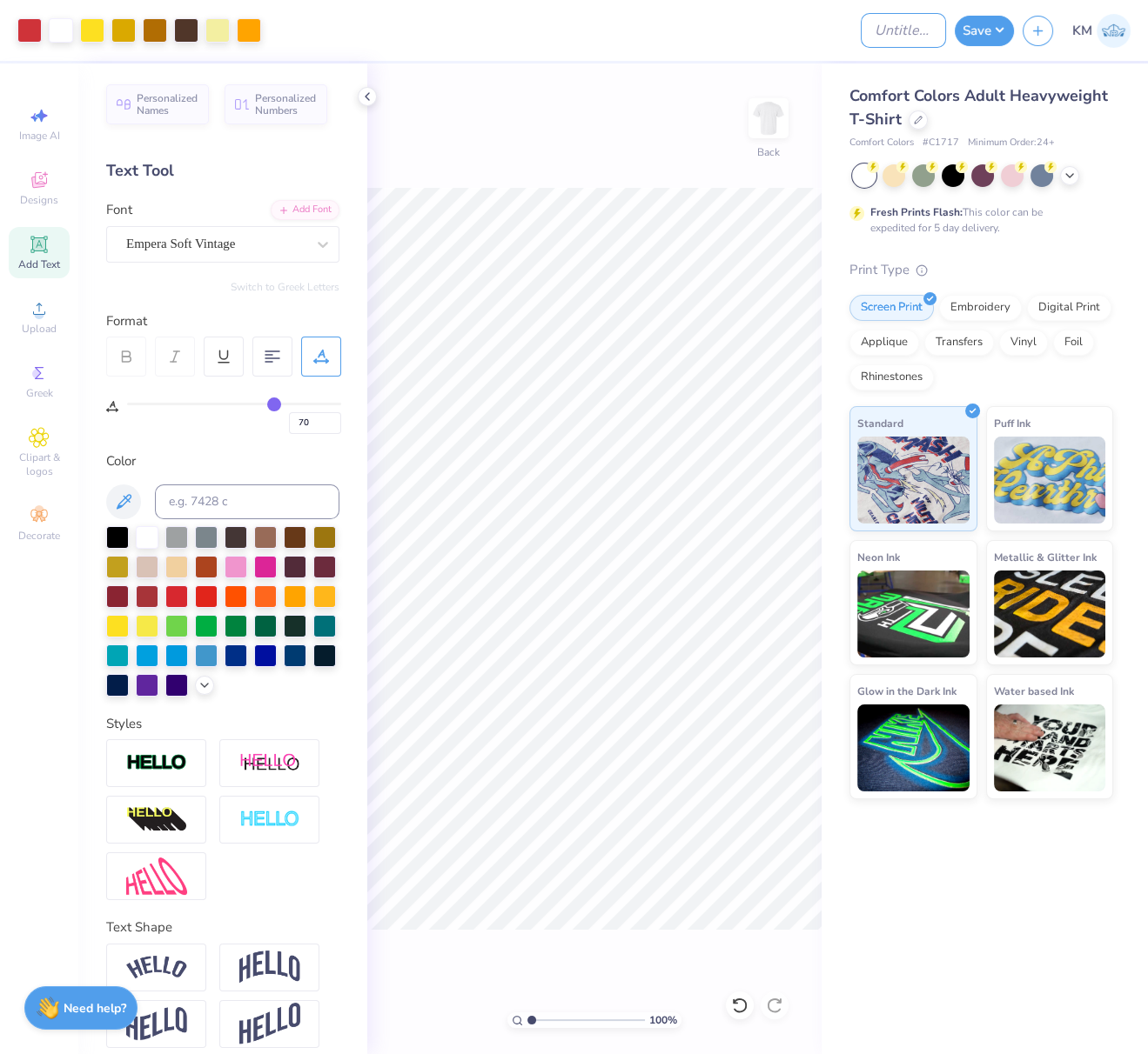
paste input "FPS240031"
type input "FPS240031"
drag, startPoint x: 994, startPoint y: 30, endPoint x: 975, endPoint y: 49, distance: 26.9
click at [994, 29] on button "Save" at bounding box center [984, 28] width 59 height 30
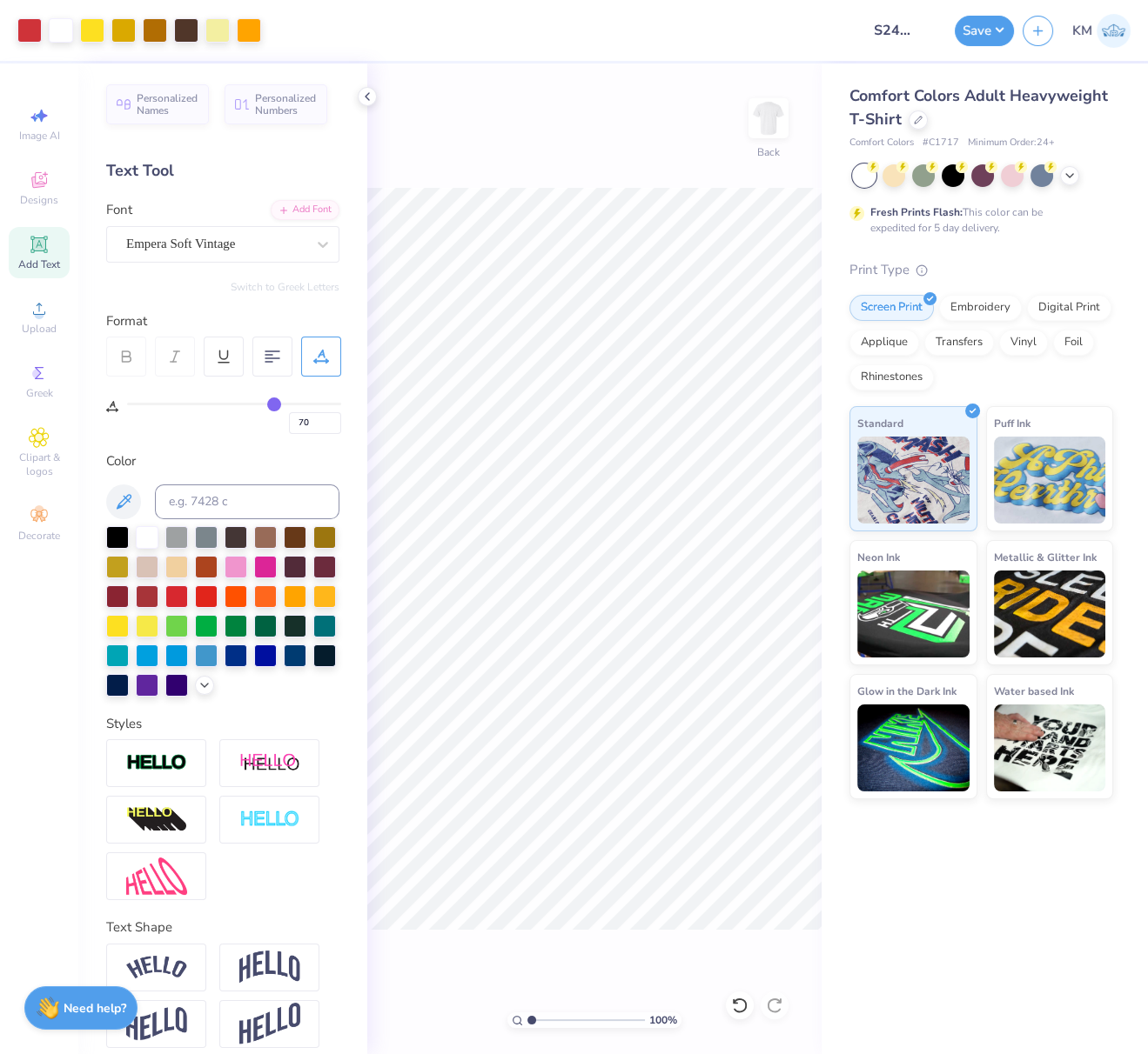
scroll to position [0, 0]
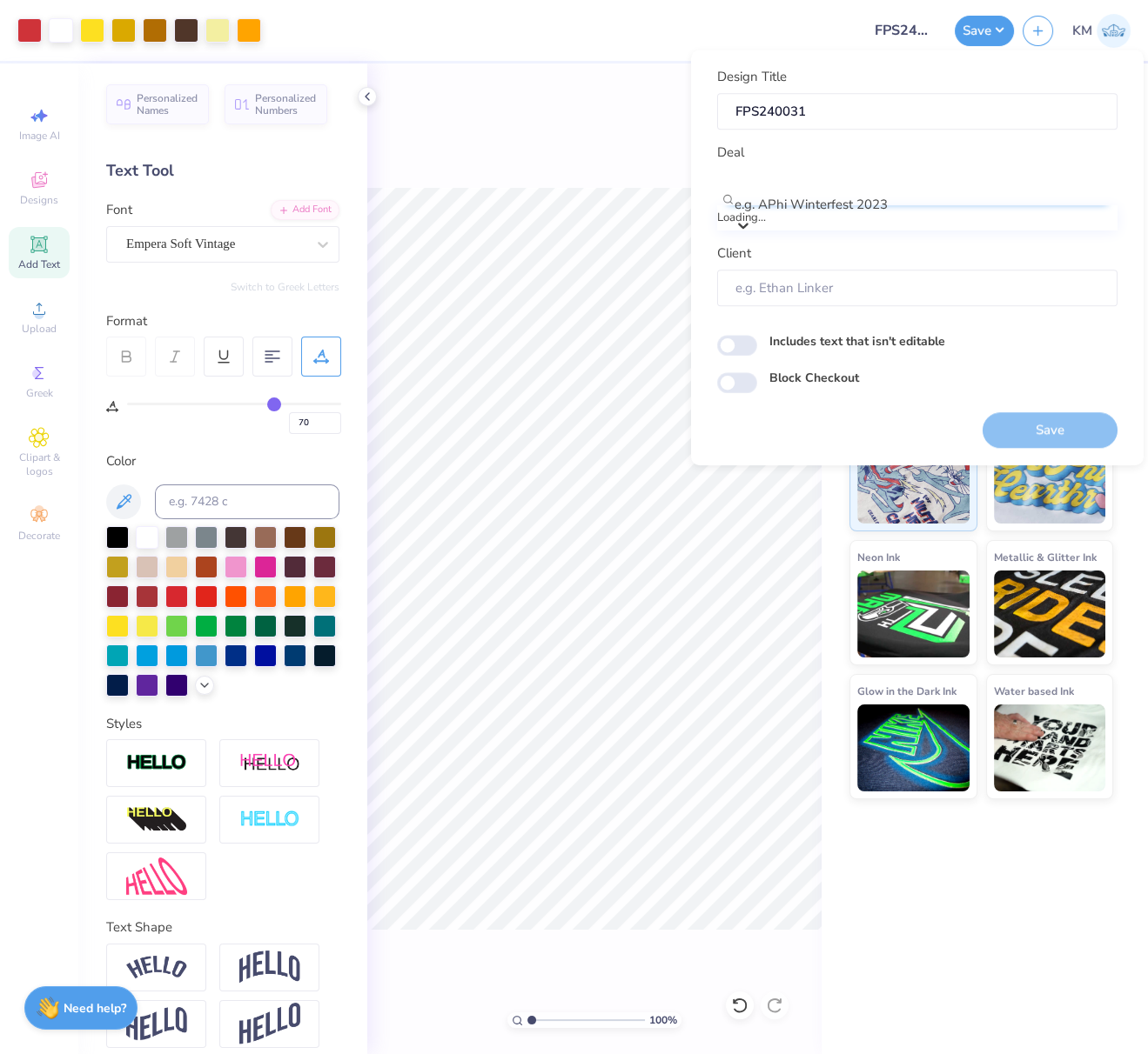
click at [865, 182] on div at bounding box center [925, 182] width 380 height 24
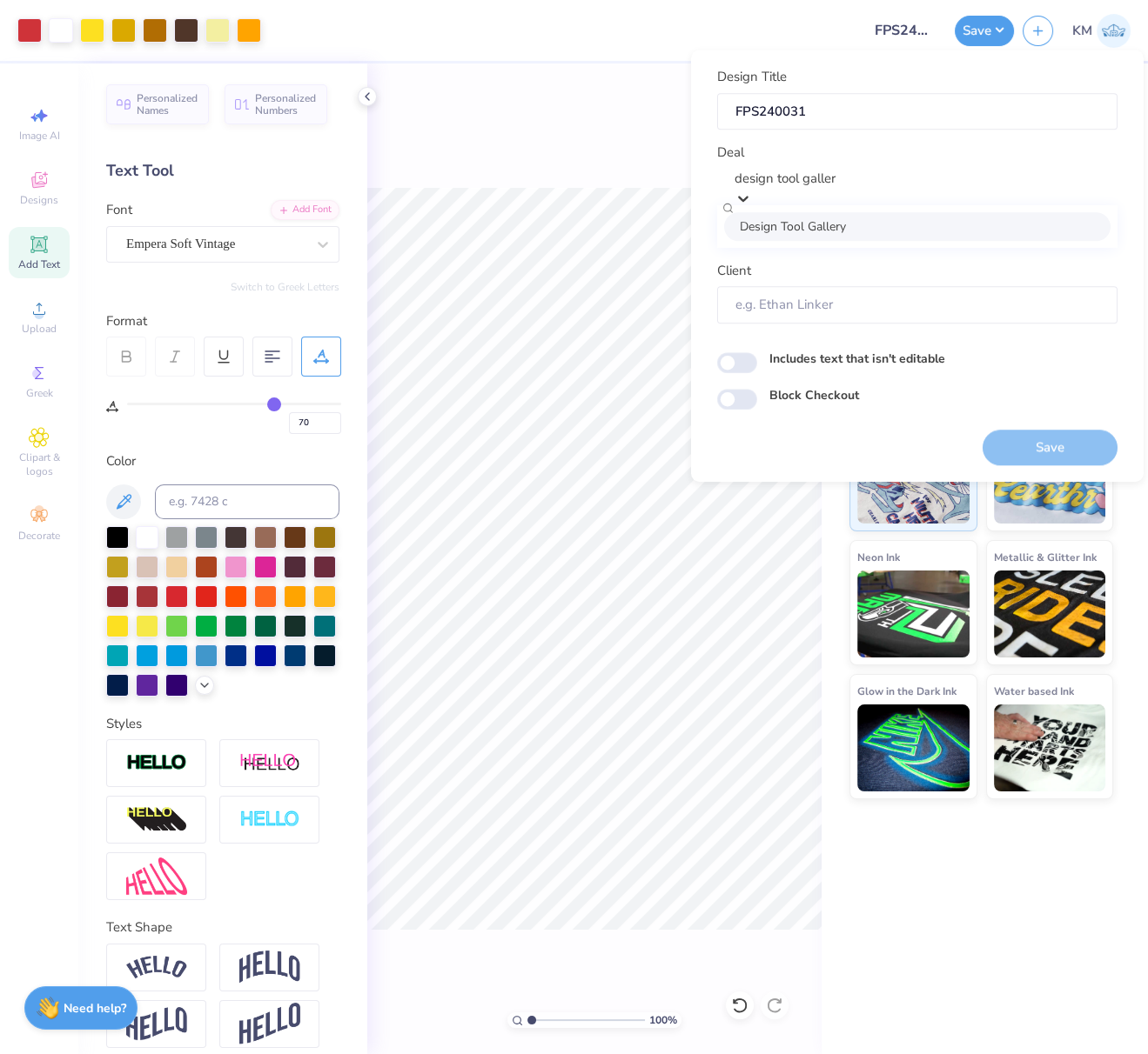
click at [807, 230] on div "Design Tool Gallery" at bounding box center [917, 226] width 386 height 29
type input "design tool galler"
type input "Design Tool Gallery User"
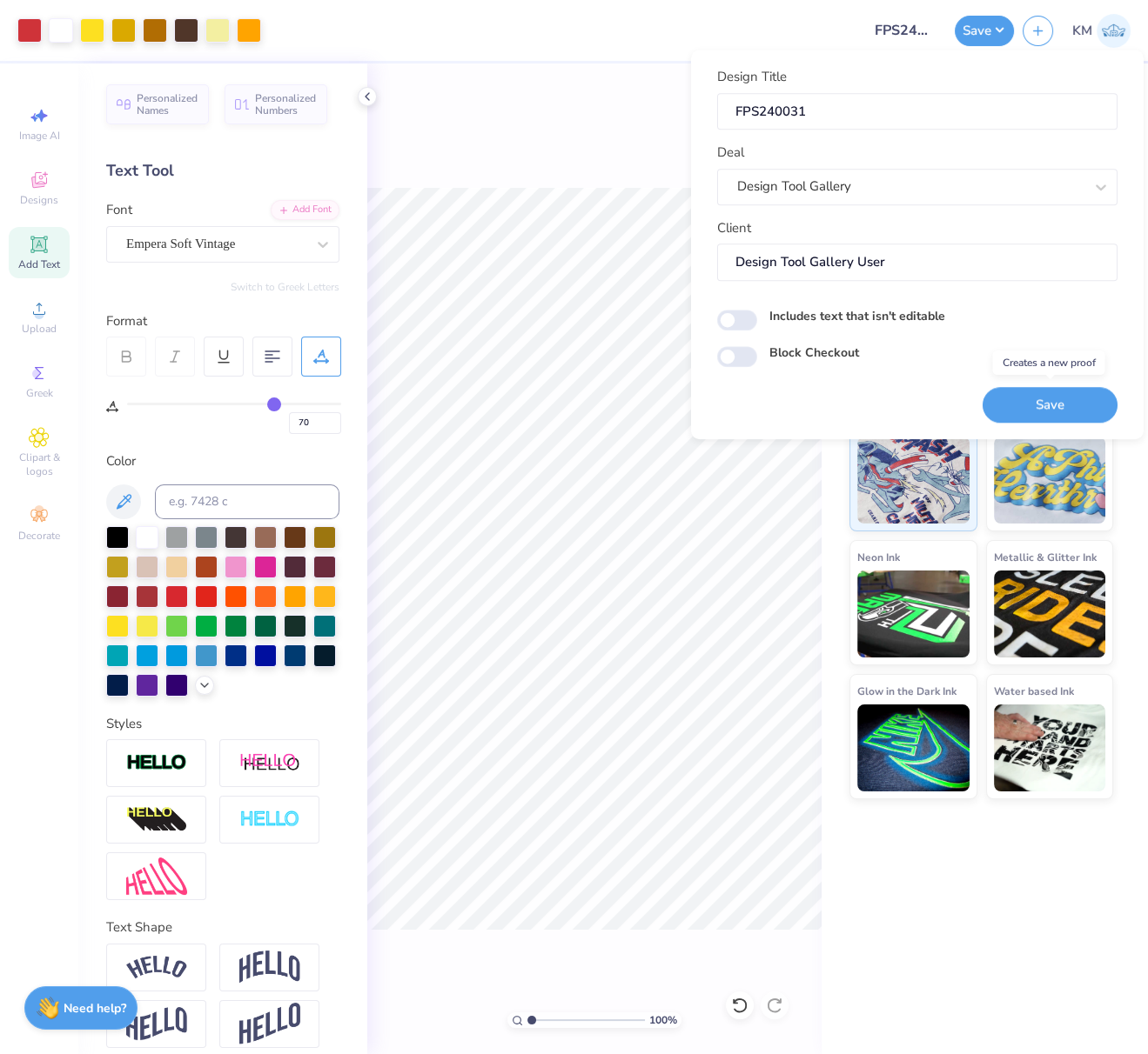
drag, startPoint x: 1062, startPoint y: 395, endPoint x: 688, endPoint y: 2, distance: 542.5
click at [1061, 395] on button "Save" at bounding box center [1049, 404] width 135 height 35
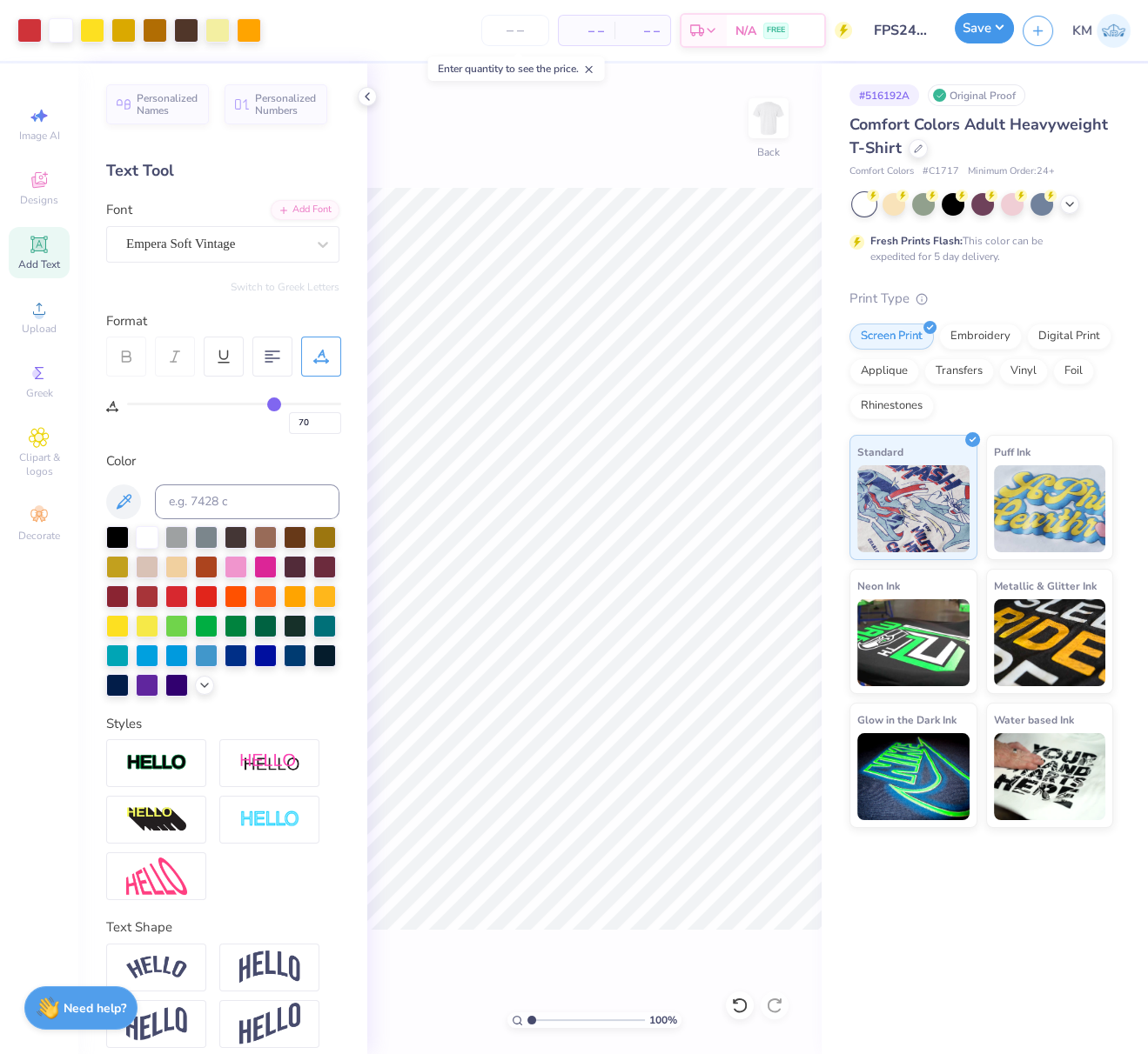
click at [993, 34] on button "Save" at bounding box center [984, 28] width 59 height 30
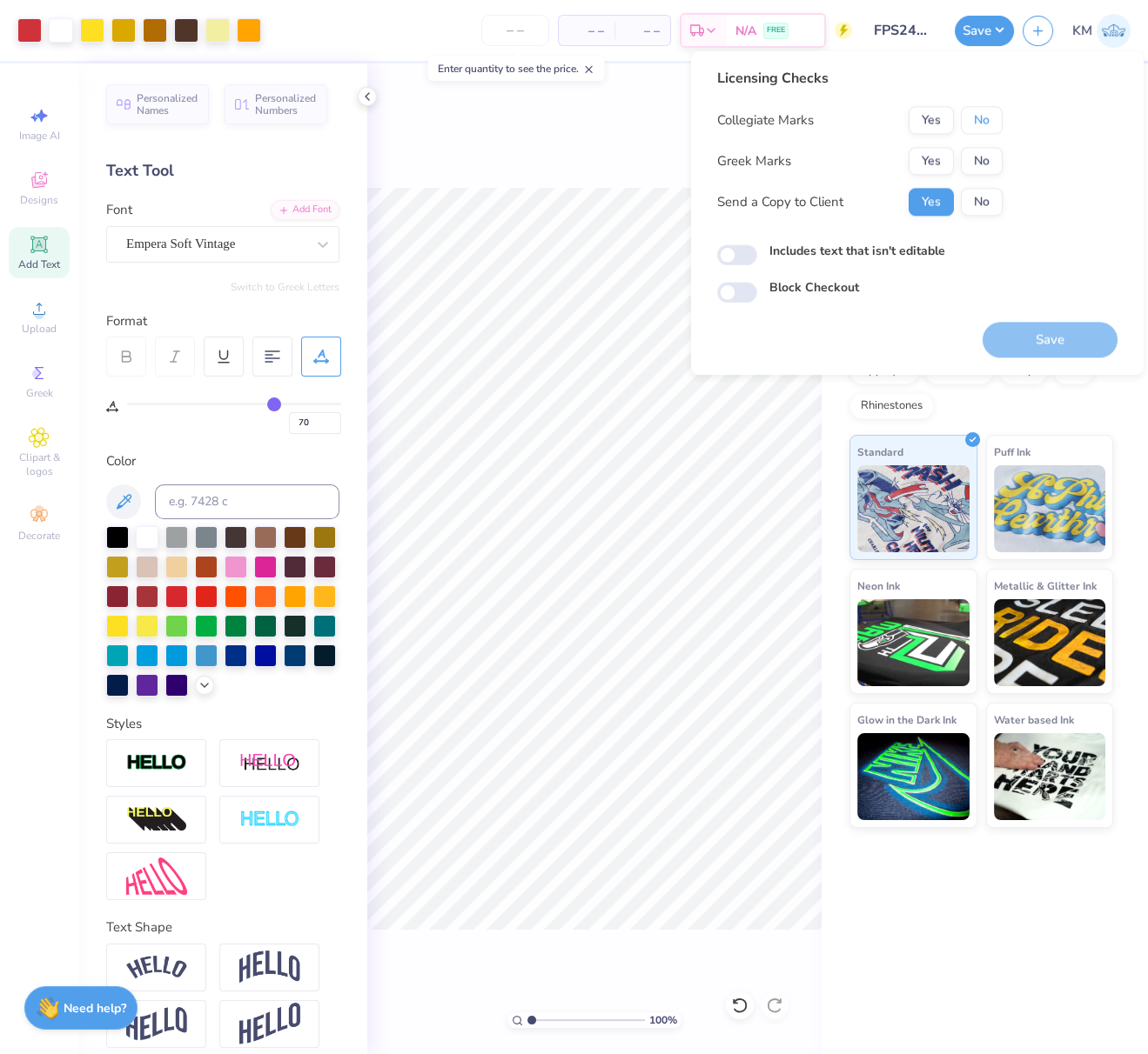
click at [983, 121] on button "No" at bounding box center [981, 120] width 42 height 28
drag, startPoint x: 929, startPoint y: 168, endPoint x: 928, endPoint y: 177, distance: 9.1
click at [929, 168] on button "Yes" at bounding box center [931, 162] width 45 height 28
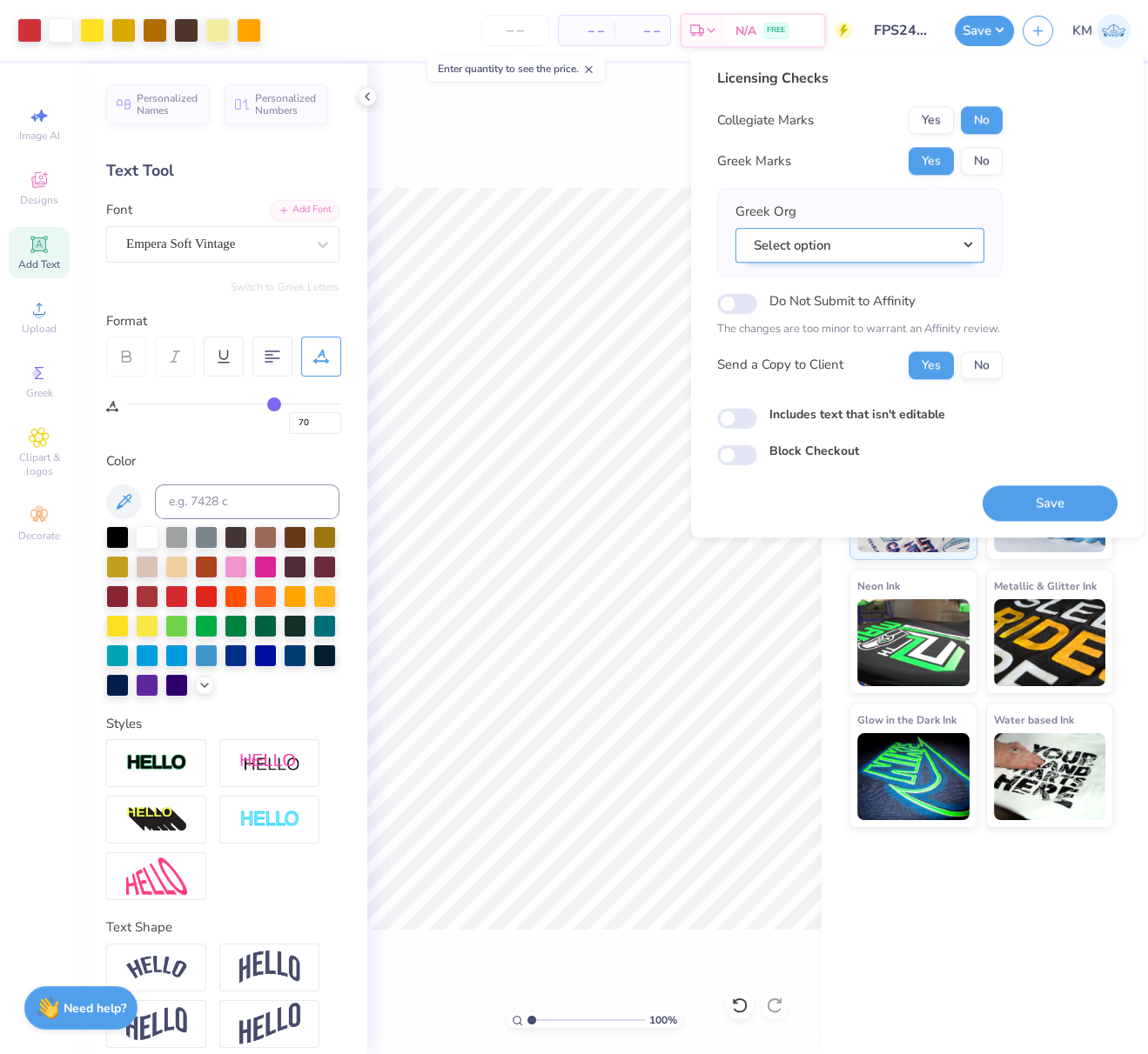
click at [968, 242] on button "Select option" at bounding box center [860, 245] width 249 height 35
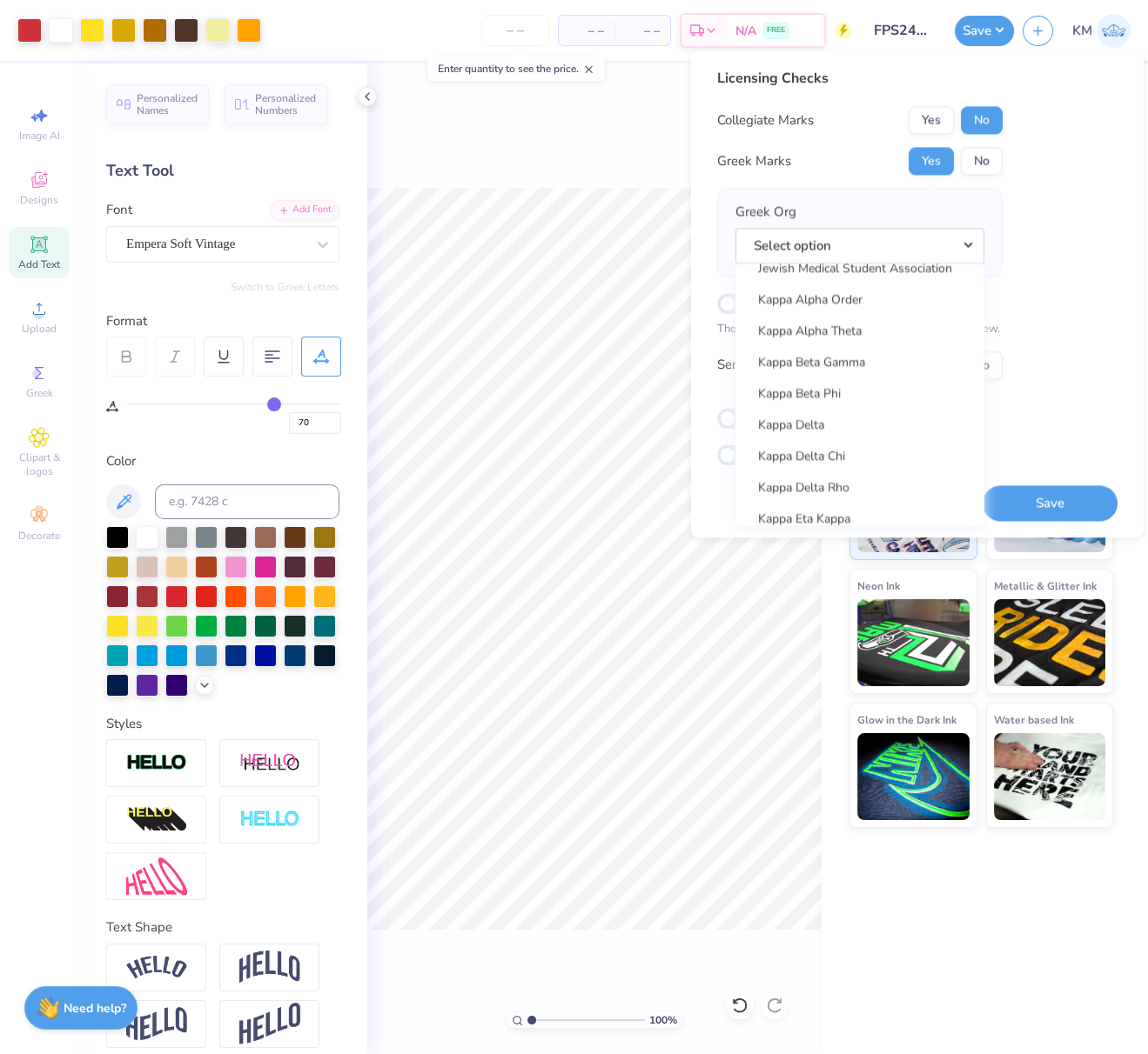
scroll to position [6185, 0]
click at [863, 327] on link "Kappa Alpha Theta" at bounding box center [859, 331] width 235 height 29
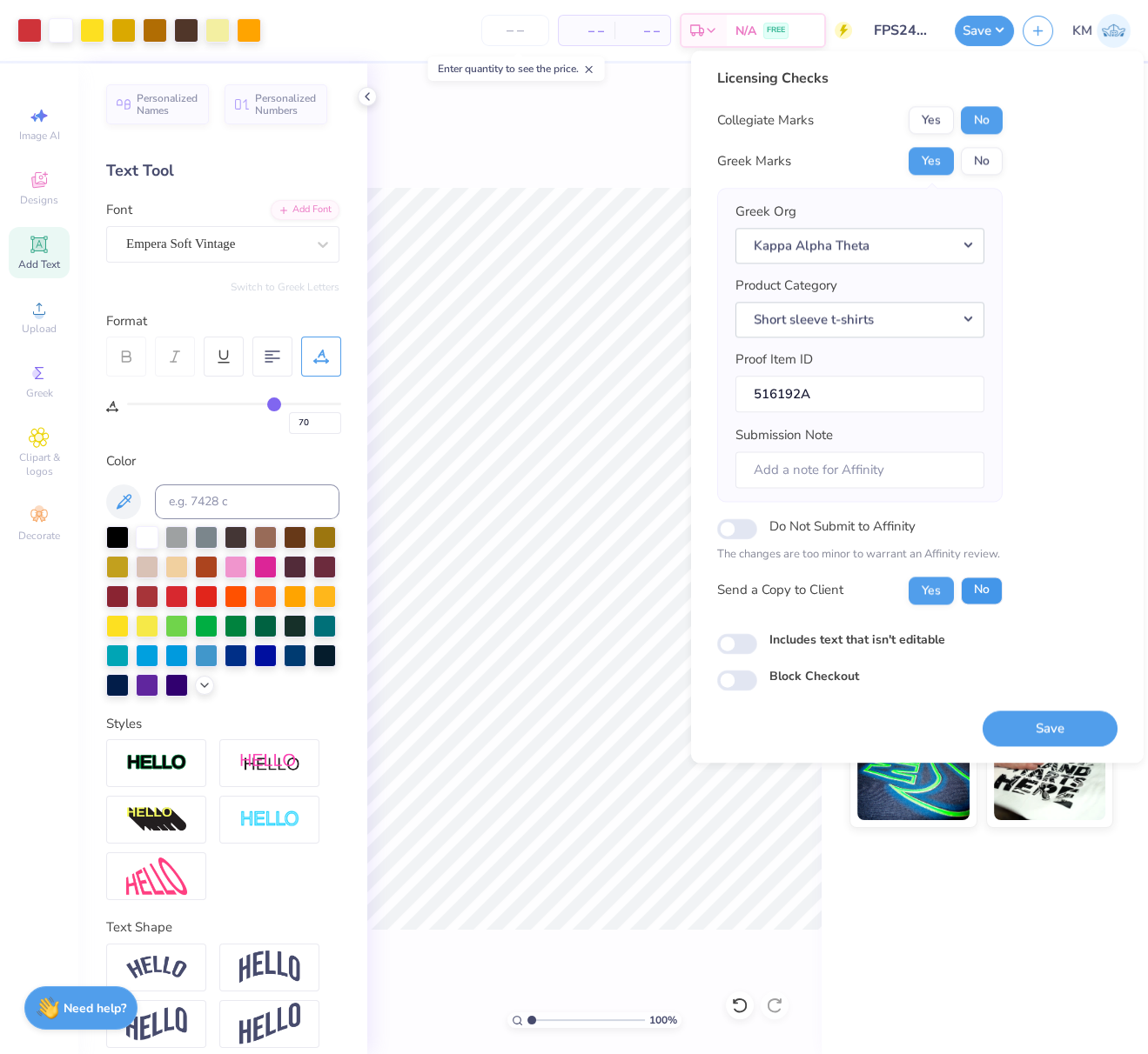
click at [986, 590] on button "No" at bounding box center [981, 591] width 42 height 28
drag, startPoint x: 1058, startPoint y: 726, endPoint x: 1144, endPoint y: 522, distance: 221.4
click at [1058, 727] on button "Save" at bounding box center [1049, 728] width 135 height 35
